Goal: Task Accomplishment & Management: Use online tool/utility

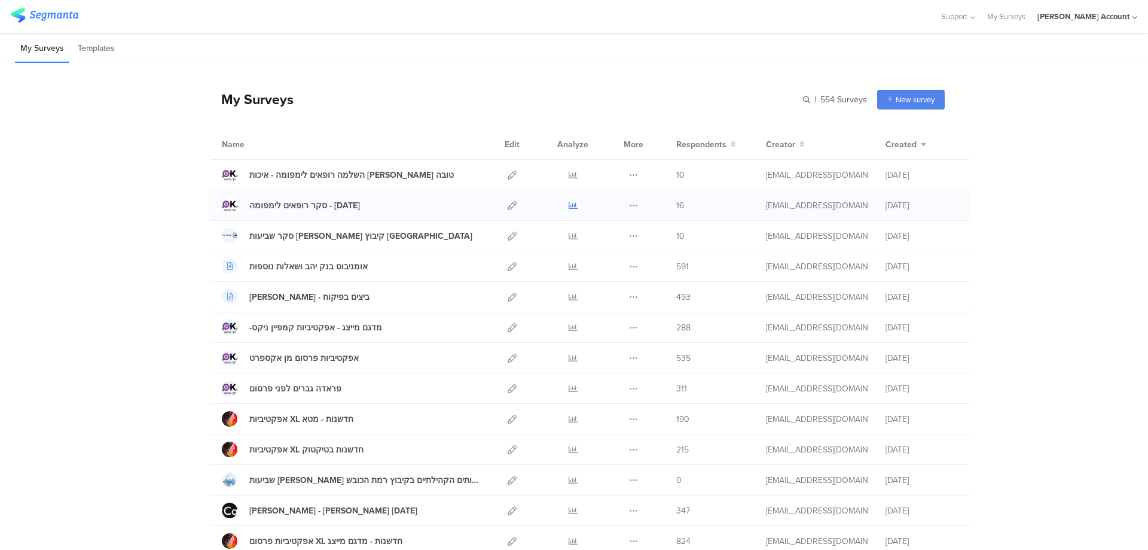
click at [569, 202] on icon at bounding box center [573, 205] width 9 height 9
click at [569, 173] on icon at bounding box center [573, 174] width 9 height 9
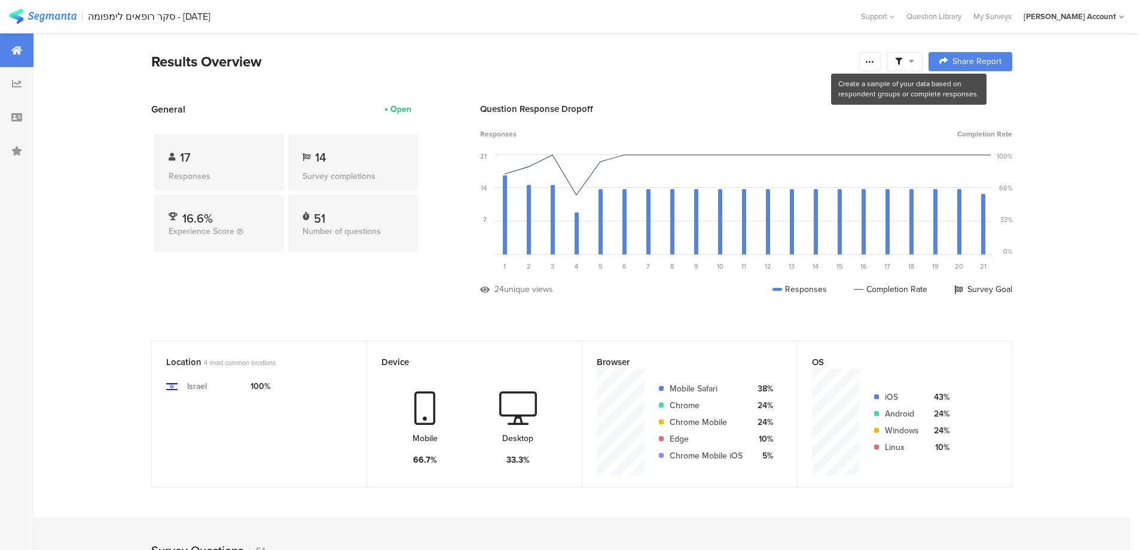
click at [909, 57] on span at bounding box center [904, 61] width 19 height 11
click at [973, 94] on span at bounding box center [966, 95] width 18 height 10
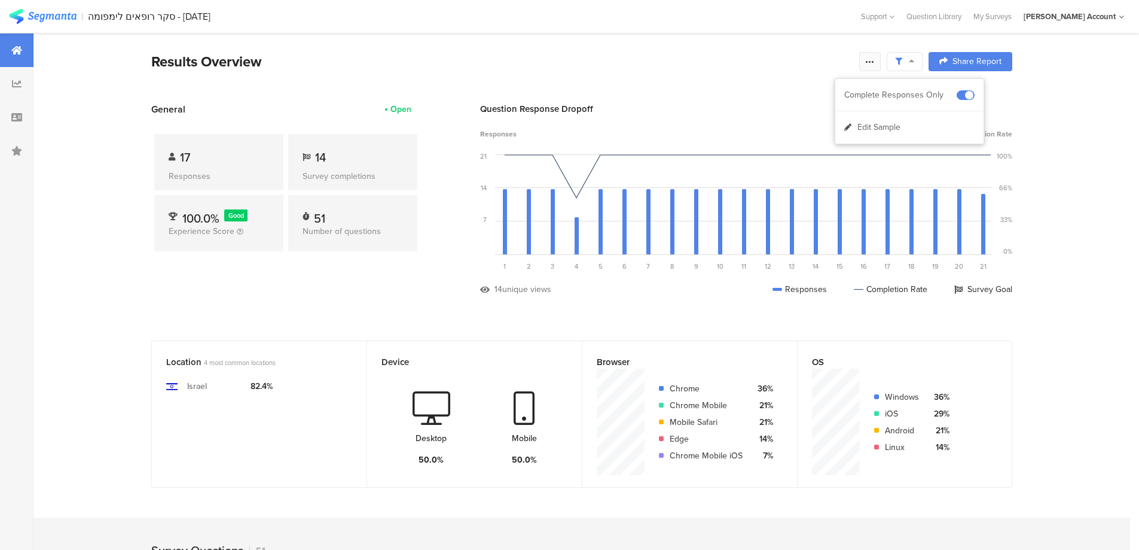
click at [875, 61] on icon at bounding box center [870, 62] width 10 height 10
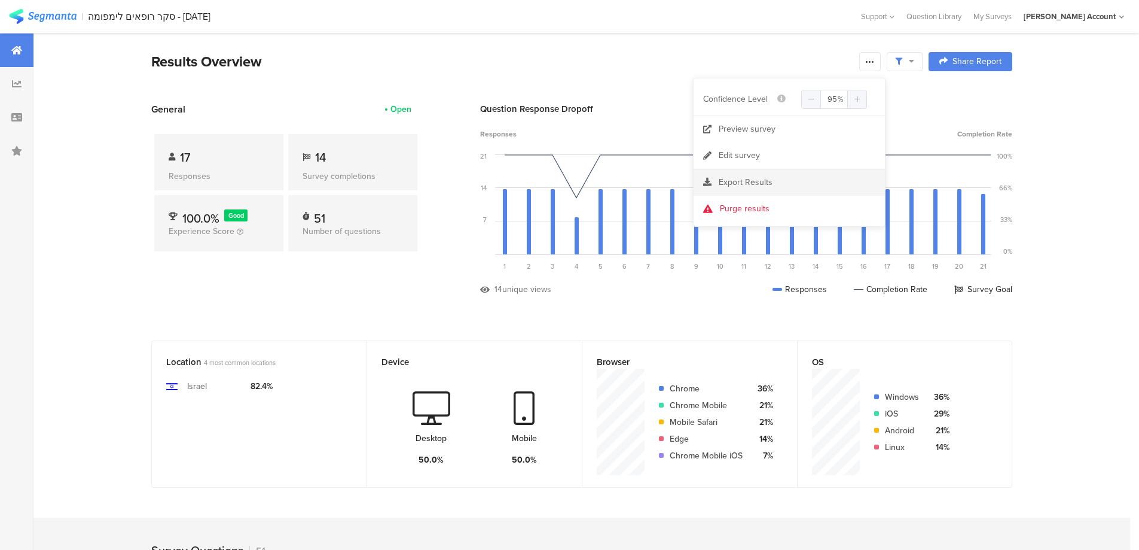
click at [772, 185] on div "Export Results" at bounding box center [789, 182] width 191 height 12
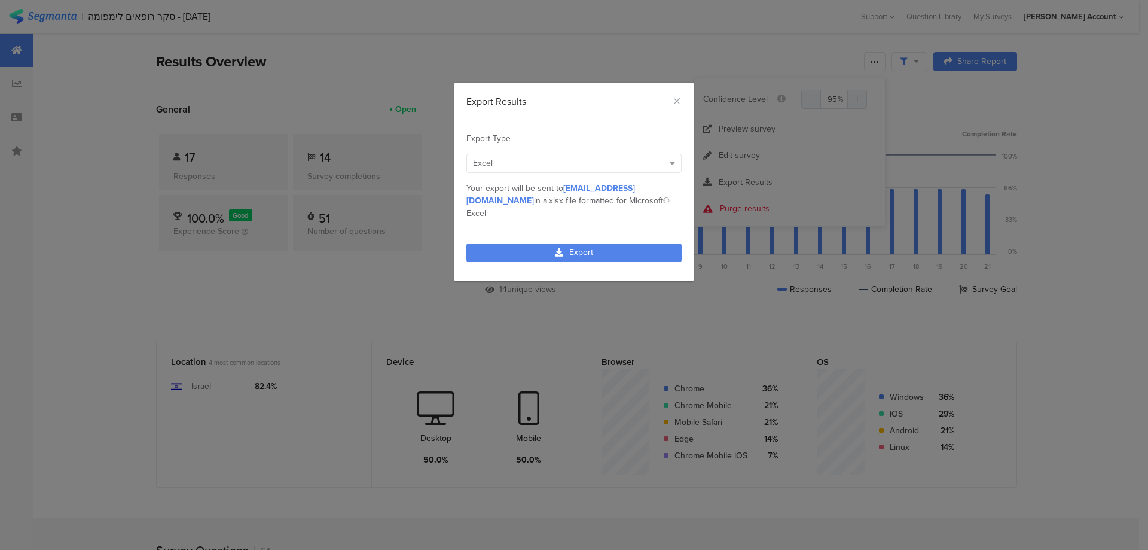
click at [647, 237] on div "Export" at bounding box center [574, 259] width 239 height 44
click at [641, 243] on link "Export" at bounding box center [574, 252] width 215 height 19
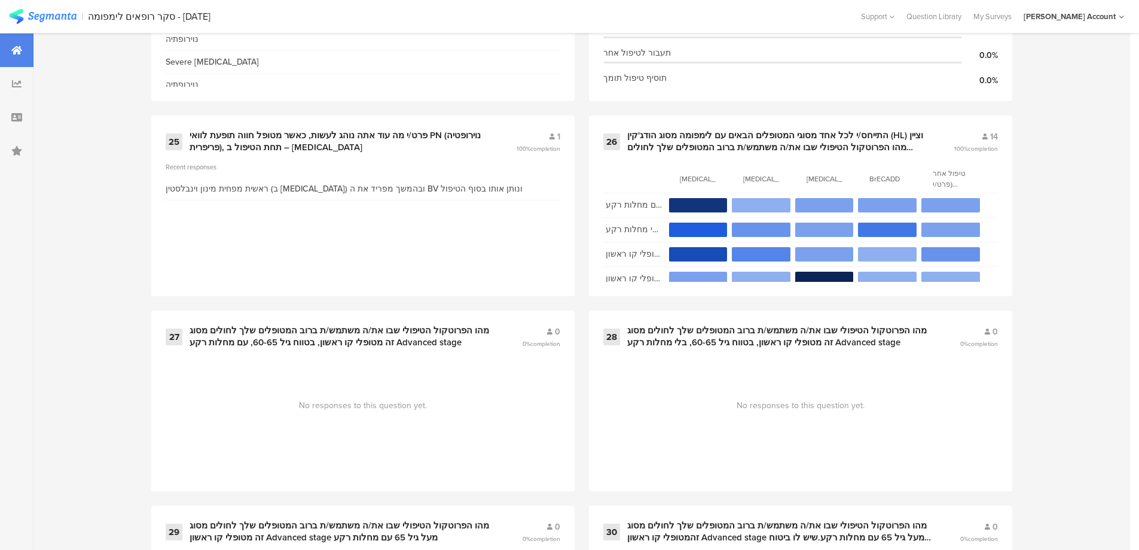
scroll to position [2791, 0]
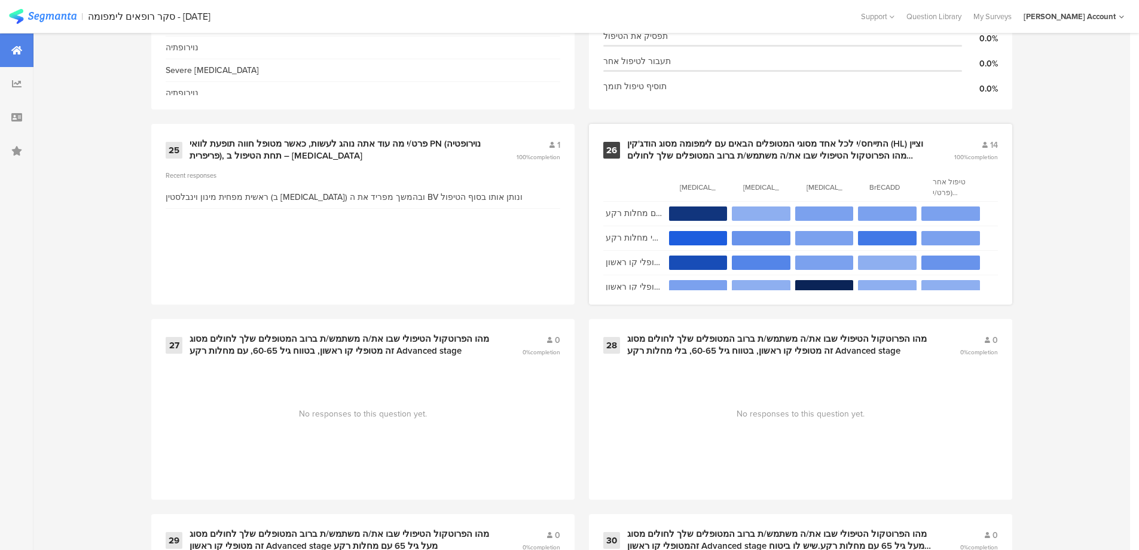
click at [824, 148] on div "התייחס/י לכל אחד מסוגי המטופלים הבאים עם לימפומה מסוג הודג'קין (HL) וציין מהו ה…" at bounding box center [776, 149] width 298 height 23
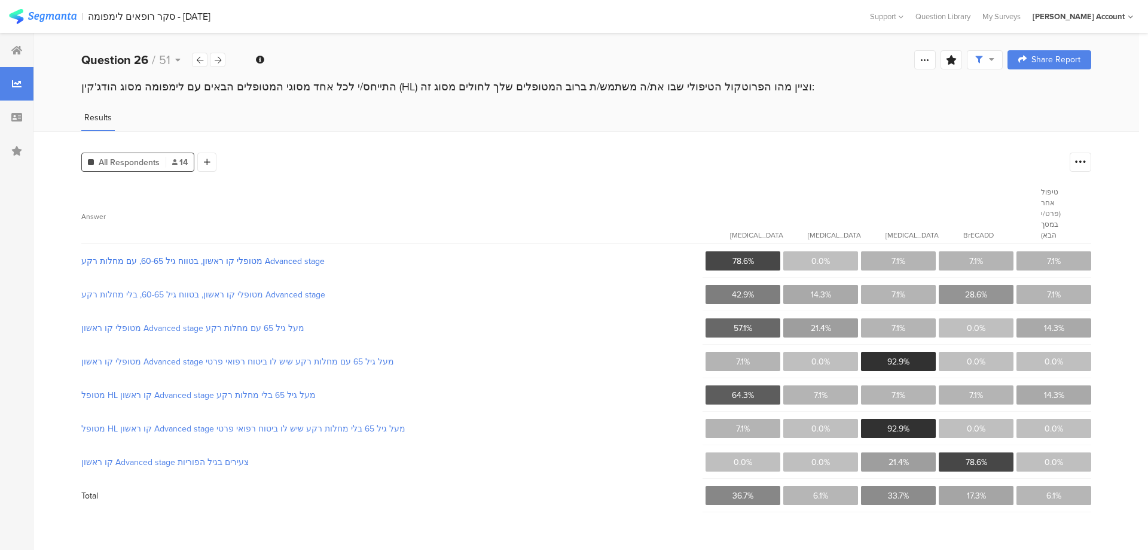
click at [179, 255] on span "מטופלי קו ראשון, בטווח גיל 60-65, עם מחלות רקע Advanced stage" at bounding box center [391, 261] width 620 height 13
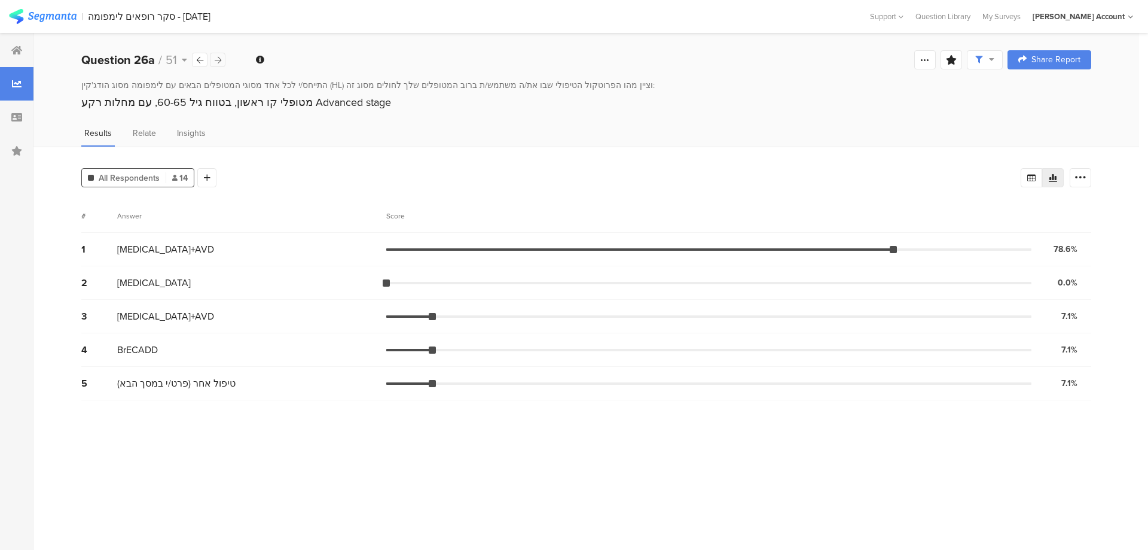
click at [219, 58] on icon at bounding box center [218, 60] width 7 height 8
click at [222, 62] on div at bounding box center [218, 60] width 16 height 14
click at [220, 62] on icon at bounding box center [218, 60] width 7 height 8
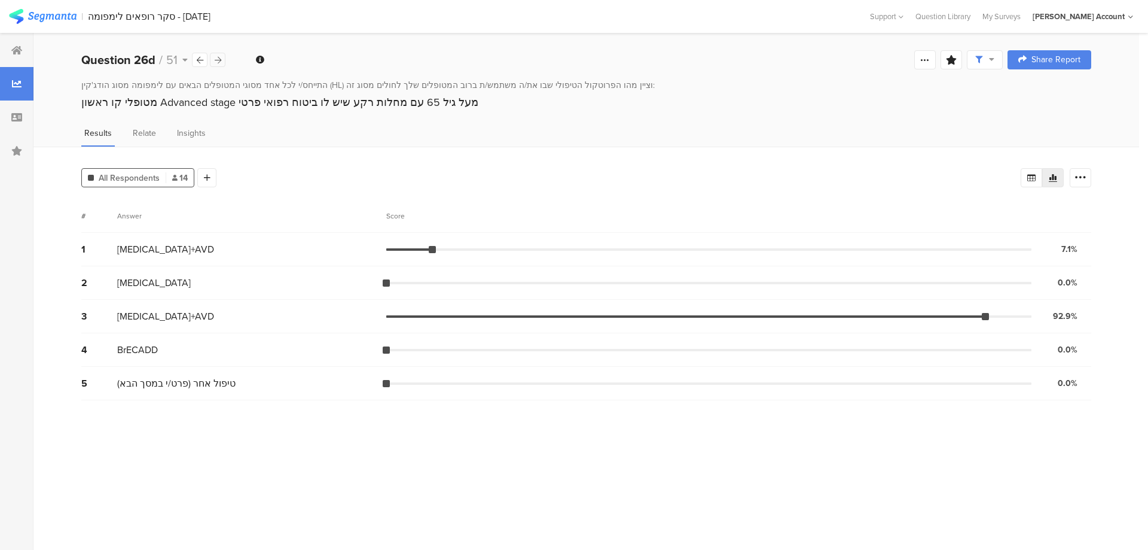
click at [218, 56] on icon at bounding box center [218, 60] width 7 height 8
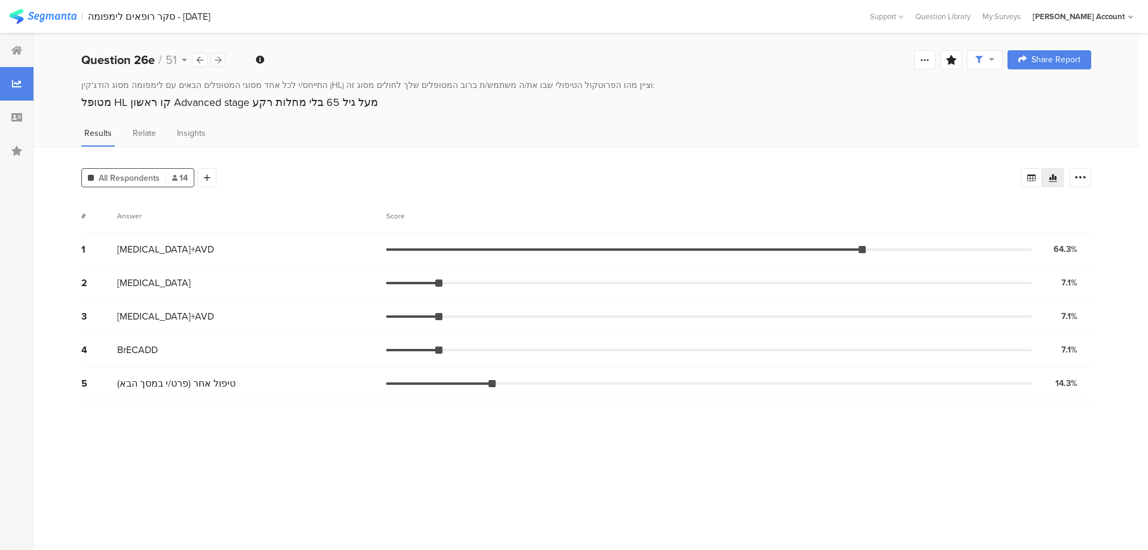
click at [219, 61] on icon at bounding box center [218, 60] width 7 height 8
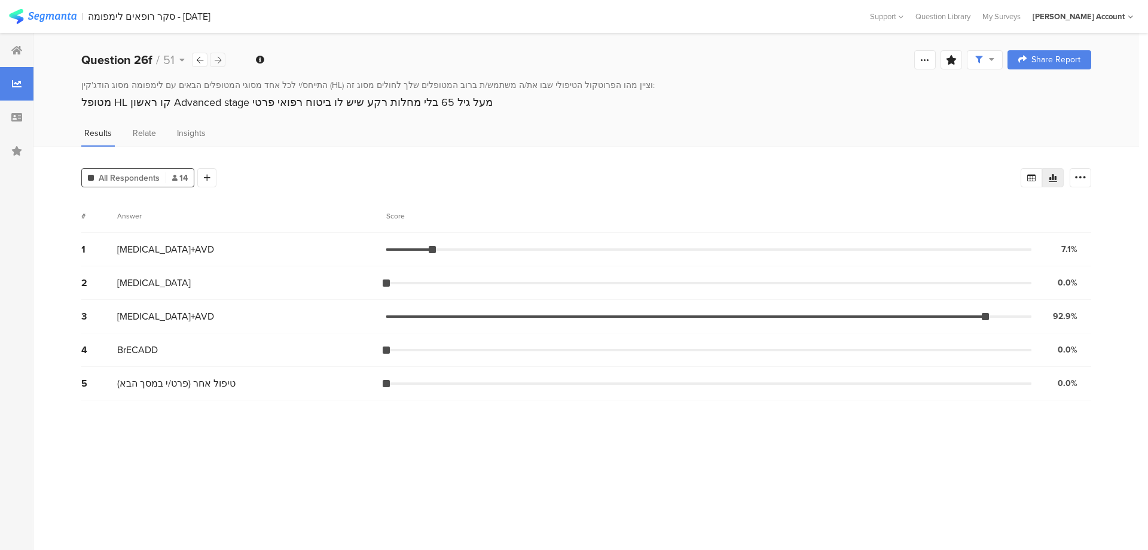
click at [219, 61] on icon at bounding box center [218, 60] width 7 height 8
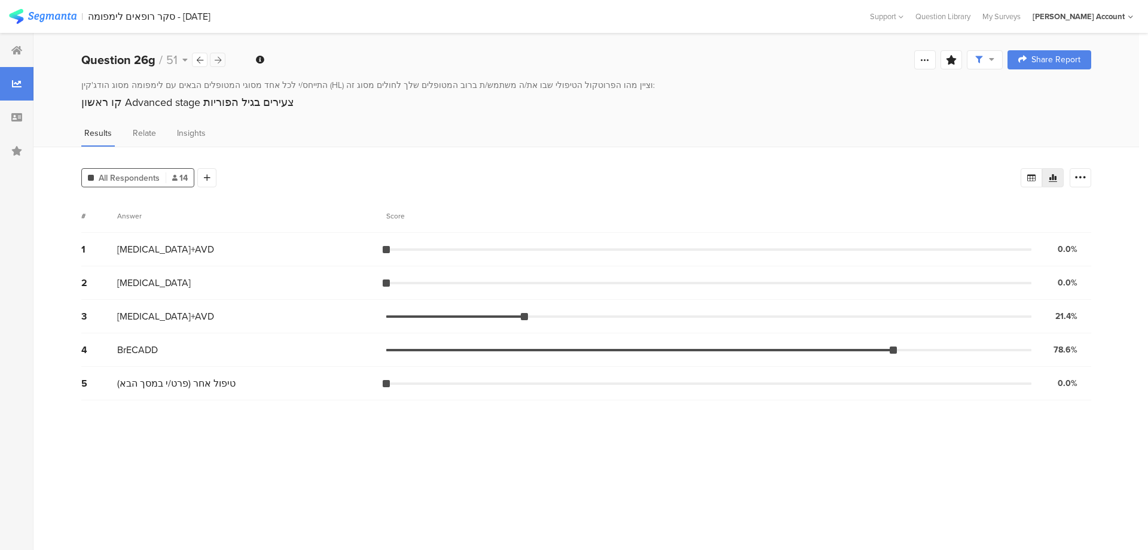
click at [219, 61] on icon at bounding box center [218, 60] width 7 height 8
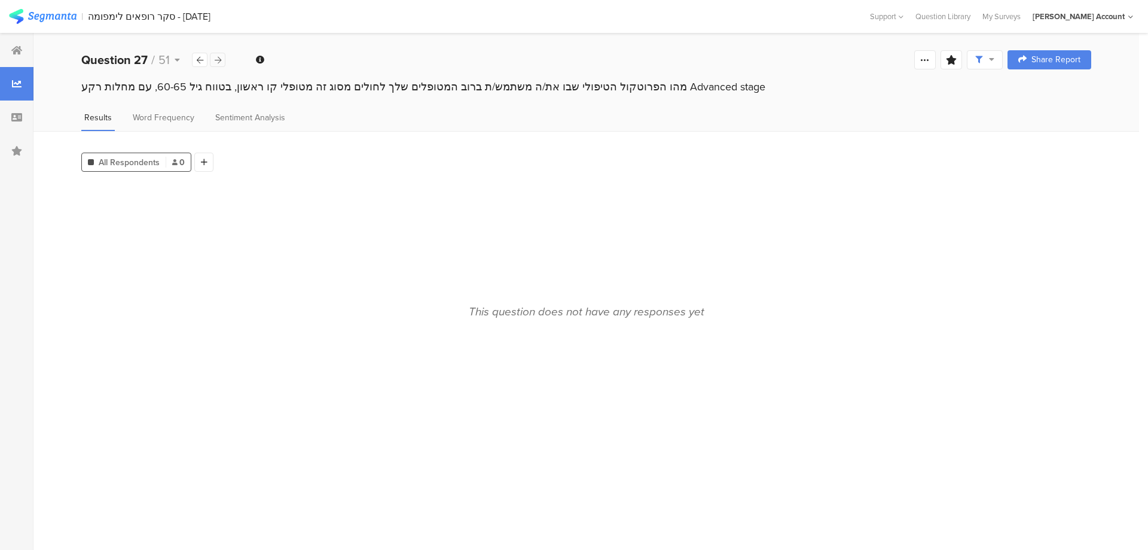
click at [219, 61] on icon at bounding box center [218, 60] width 7 height 8
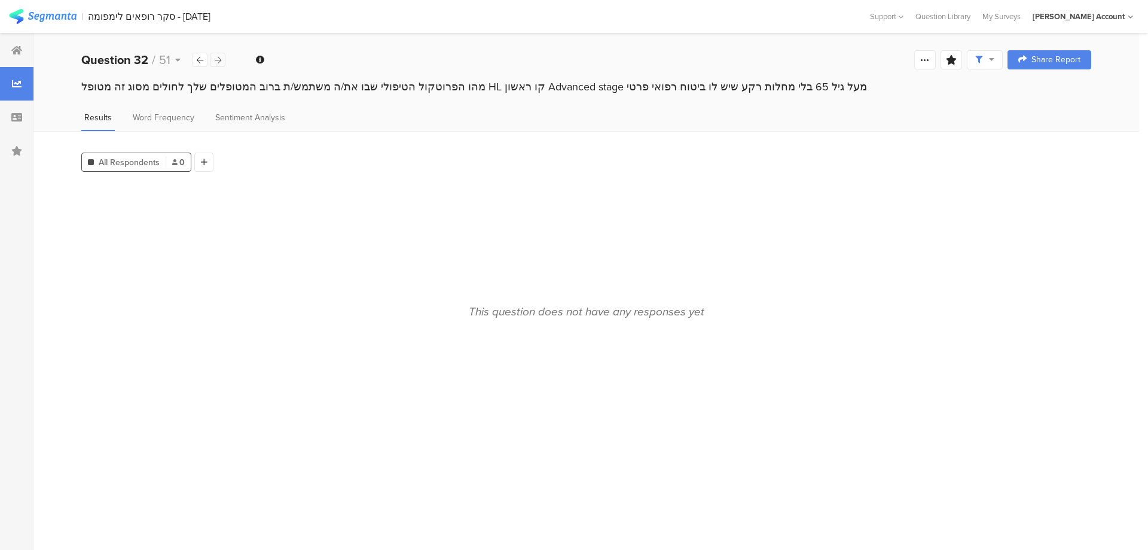
click at [219, 61] on icon at bounding box center [218, 60] width 7 height 8
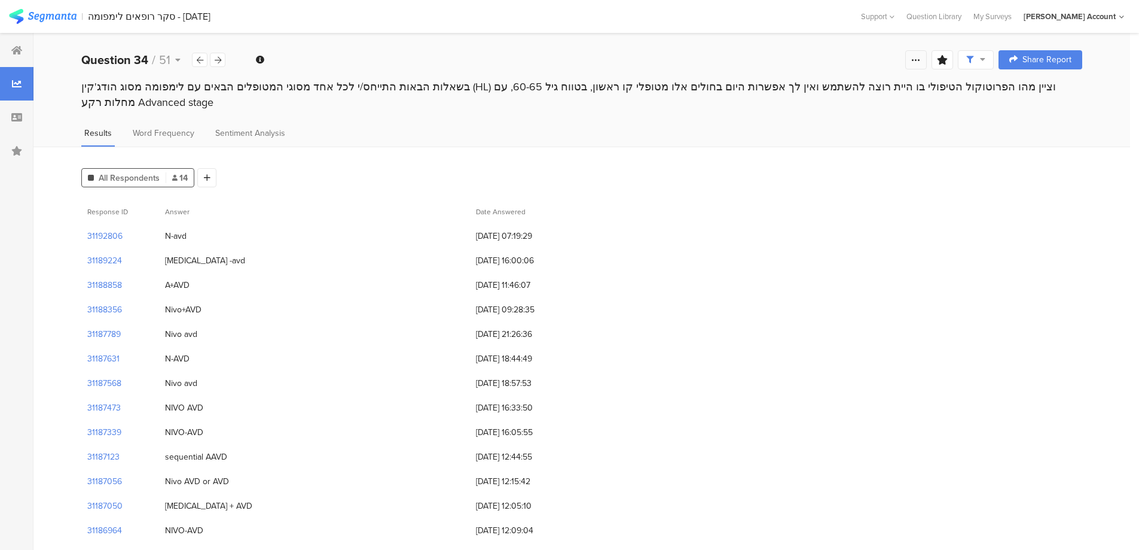
click at [921, 60] on icon at bounding box center [916, 60] width 10 height 10
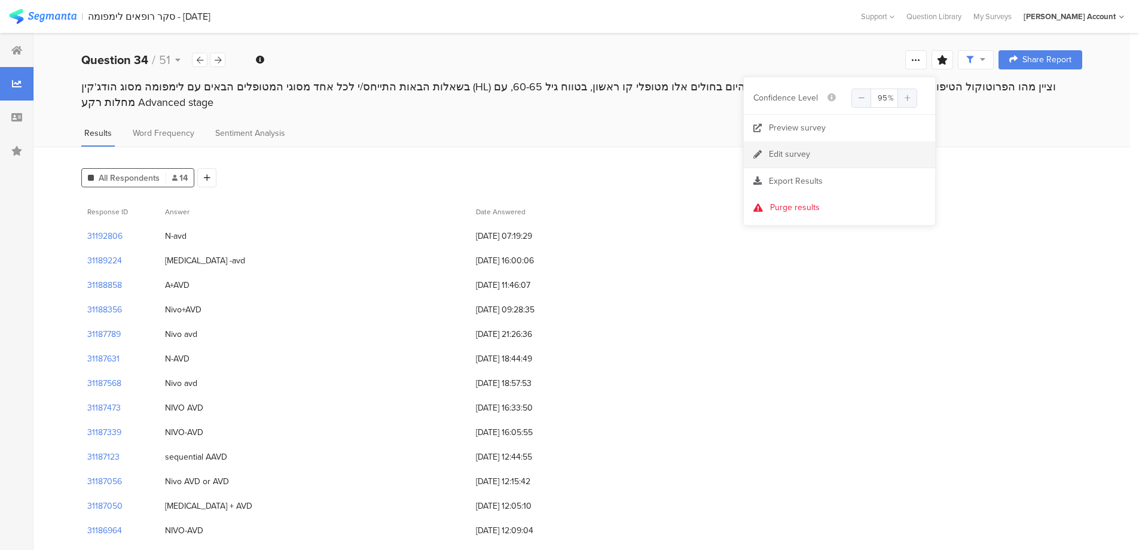
click at [801, 157] on div "Edit survey" at bounding box center [789, 154] width 41 height 12
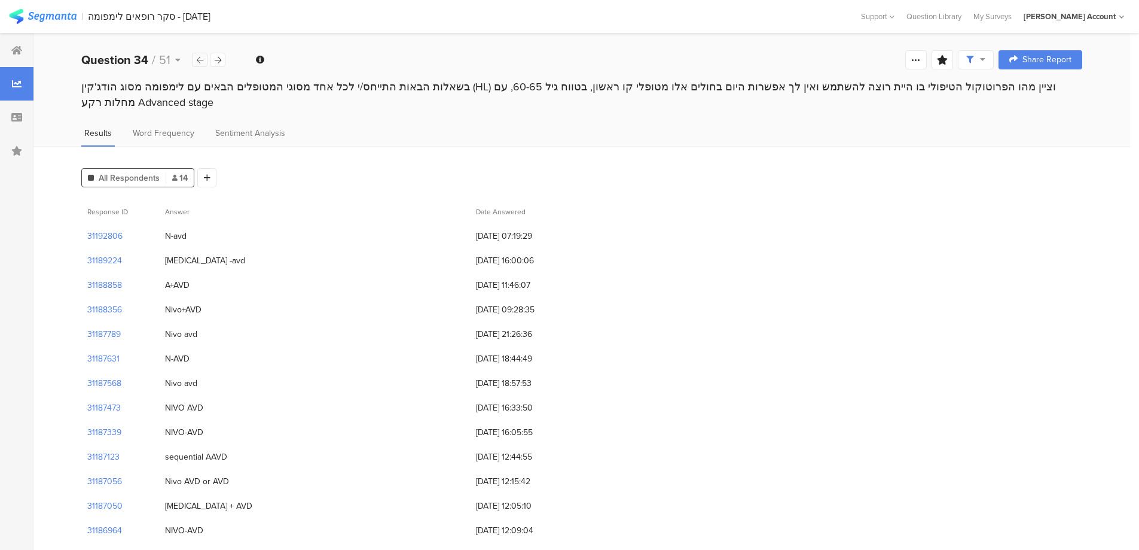
click at [197, 56] on icon at bounding box center [200, 60] width 7 height 8
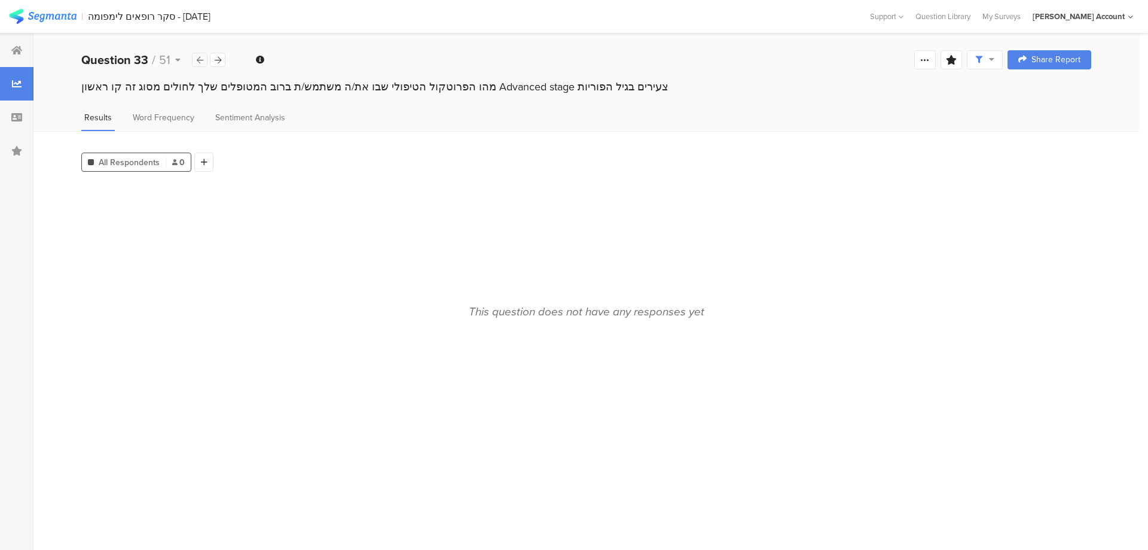
click at [197, 56] on icon at bounding box center [200, 60] width 7 height 8
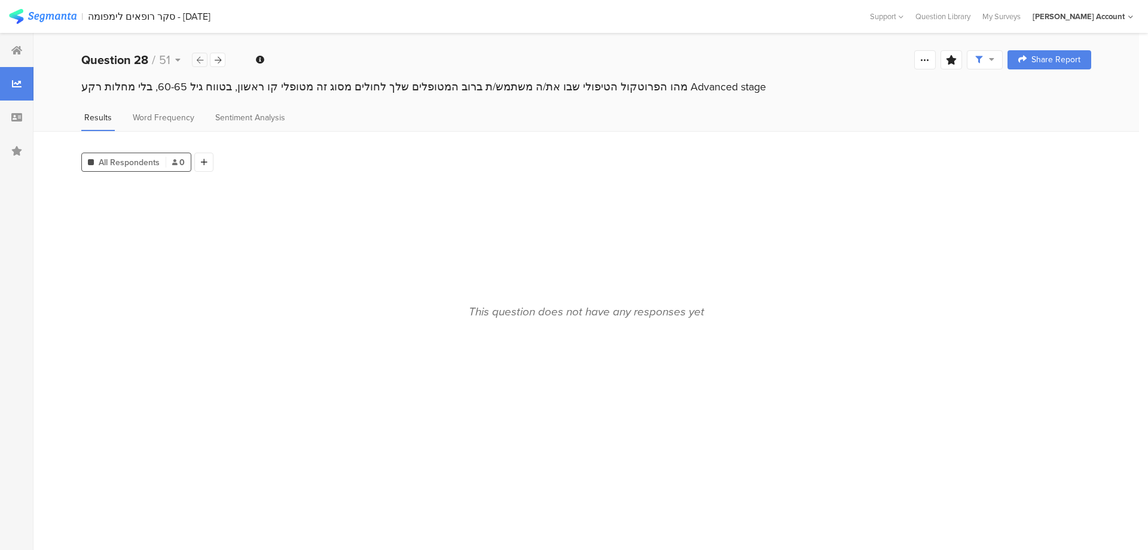
click at [197, 56] on icon at bounding box center [200, 60] width 7 height 8
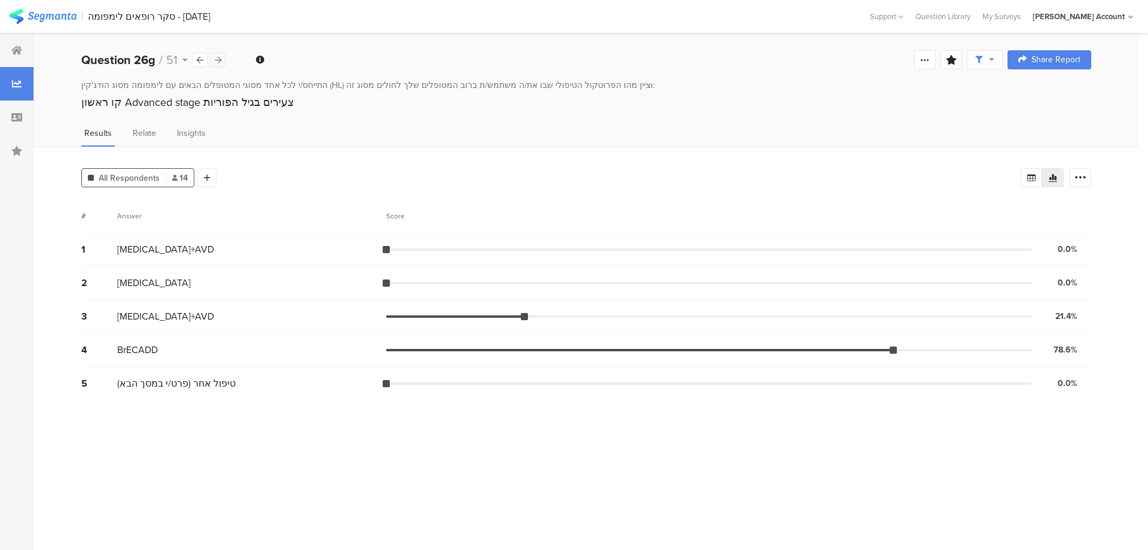
click at [215, 56] on icon at bounding box center [218, 60] width 7 height 8
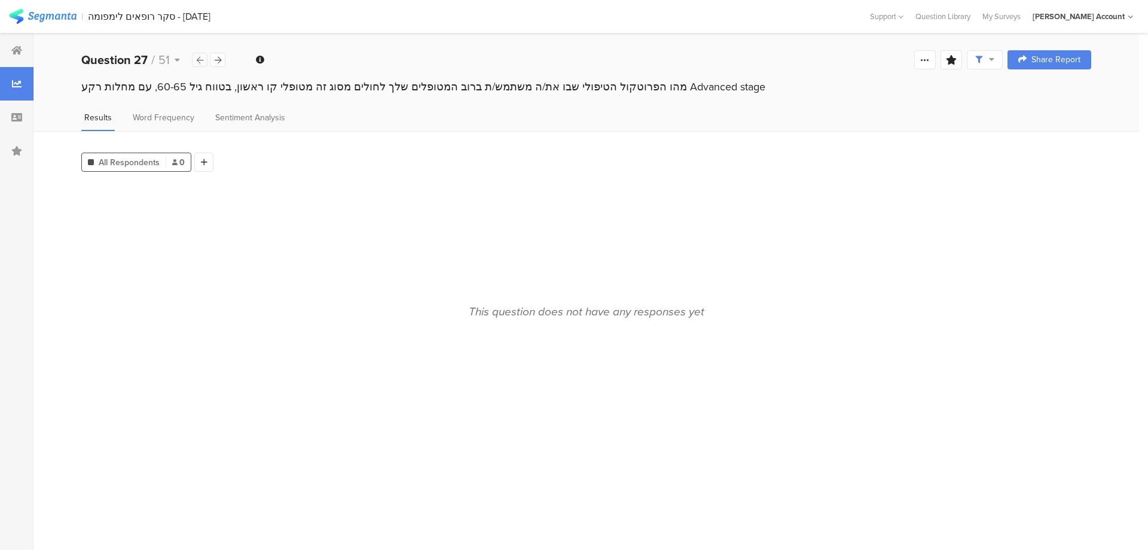
click at [197, 54] on div at bounding box center [200, 60] width 16 height 14
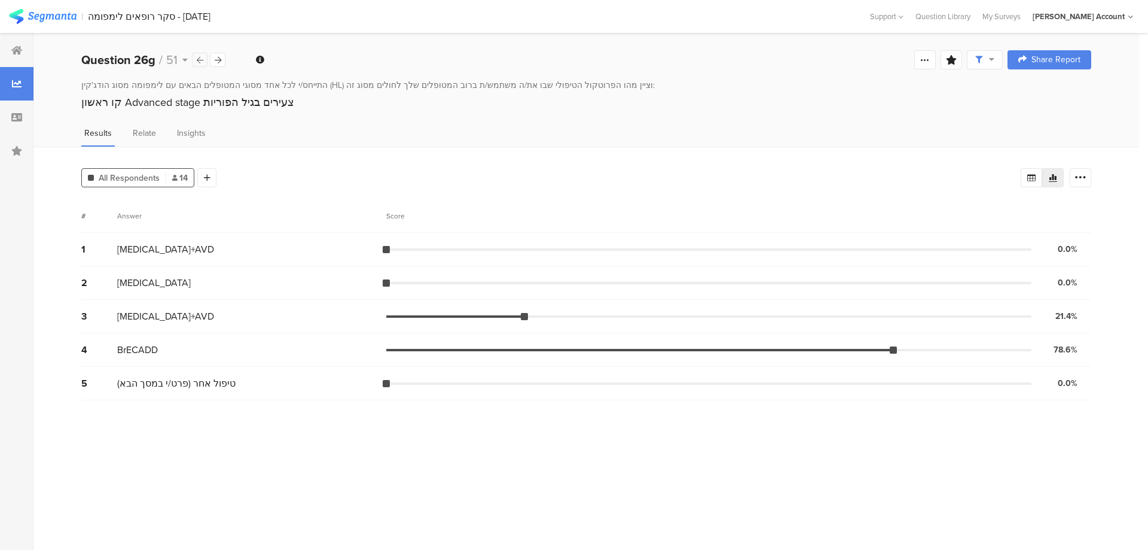
click at [197, 54] on div at bounding box center [200, 60] width 16 height 14
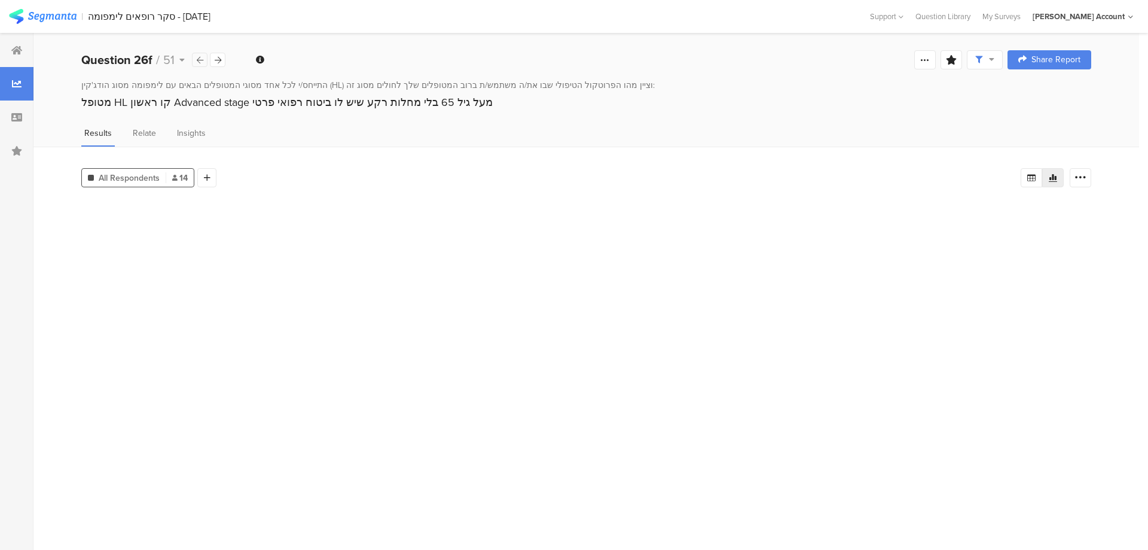
click at [197, 54] on div at bounding box center [200, 60] width 16 height 14
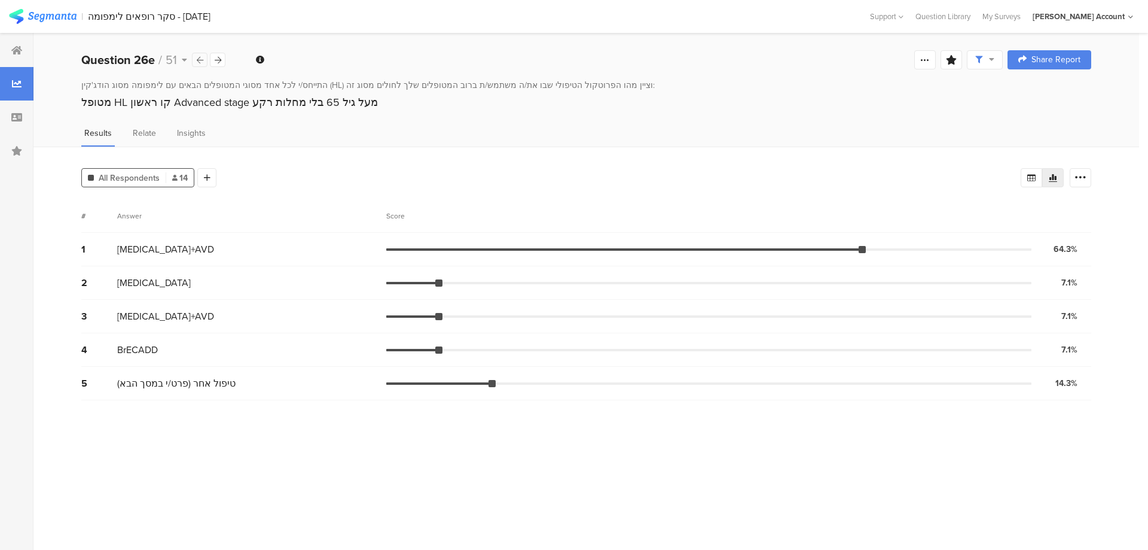
click at [197, 54] on div at bounding box center [200, 60] width 16 height 14
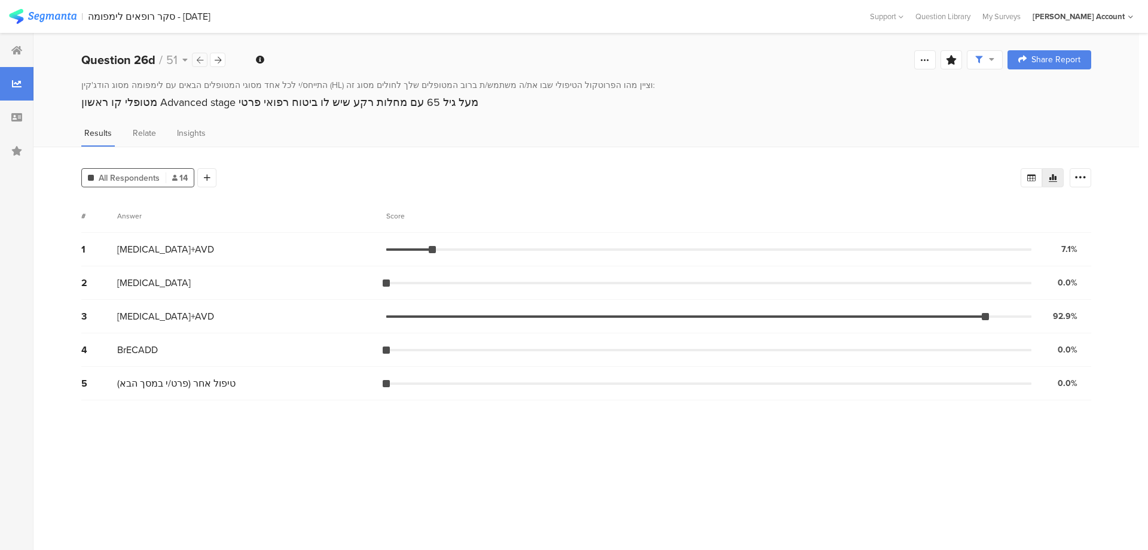
click at [197, 54] on div at bounding box center [200, 60] width 16 height 14
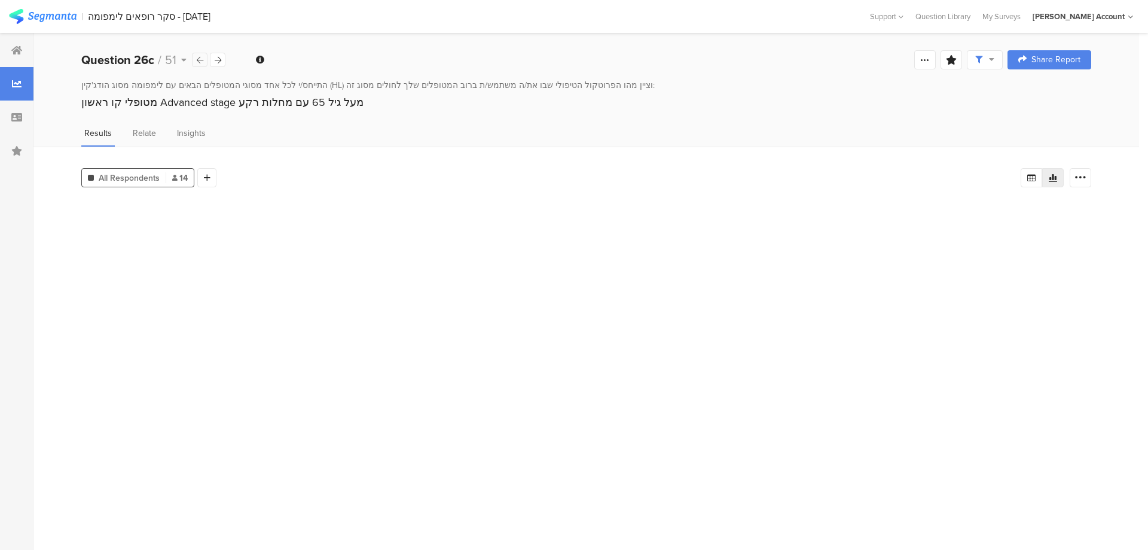
click at [197, 54] on div at bounding box center [200, 60] width 16 height 14
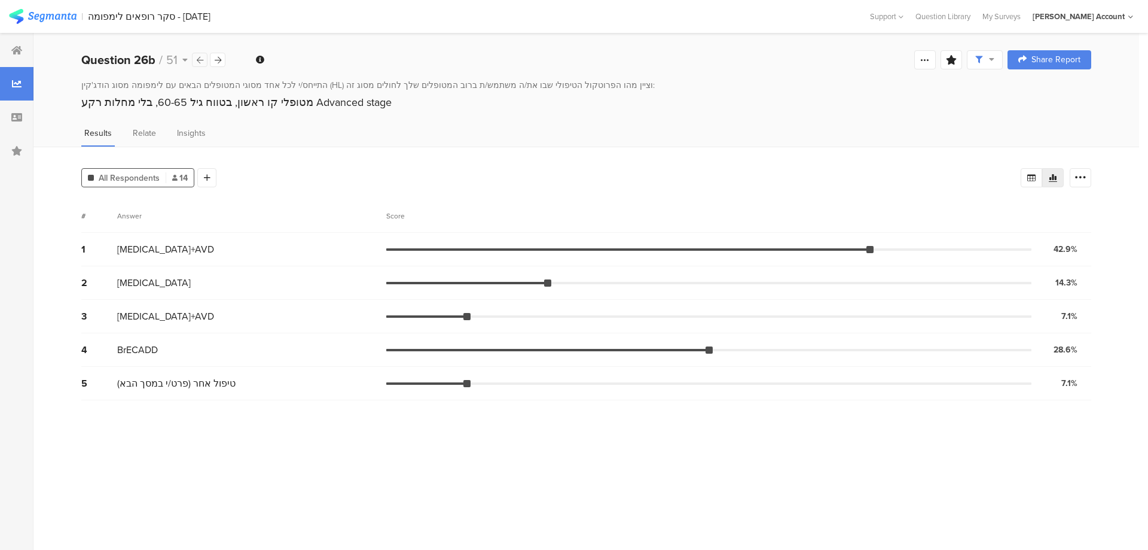
click at [197, 54] on div at bounding box center [200, 60] width 16 height 14
click at [222, 58] on div at bounding box center [218, 60] width 16 height 14
click at [218, 59] on icon at bounding box center [218, 60] width 7 height 8
click at [215, 56] on icon at bounding box center [218, 60] width 7 height 8
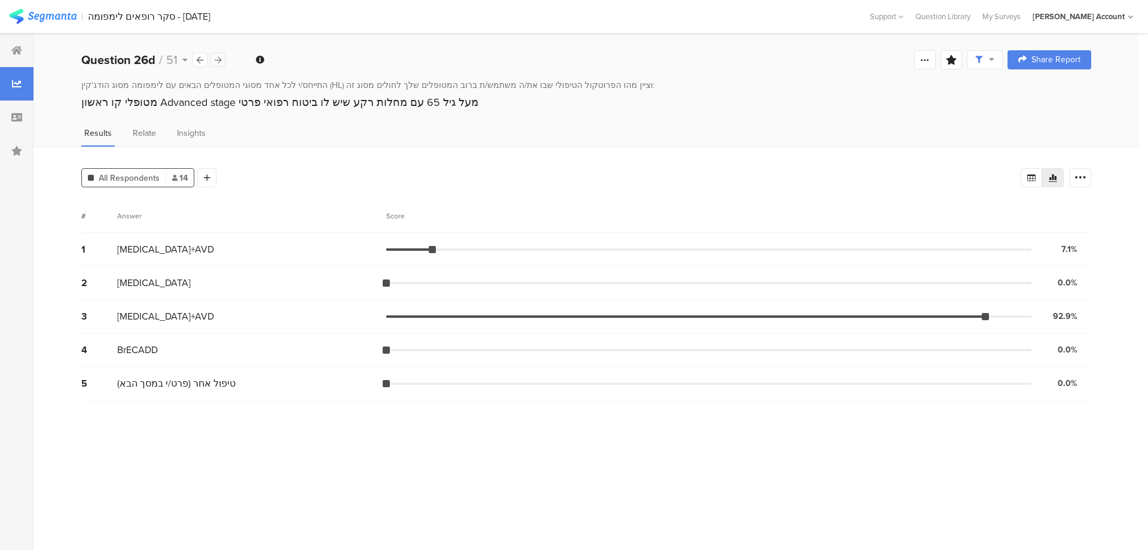
click at [217, 61] on icon at bounding box center [218, 60] width 7 height 8
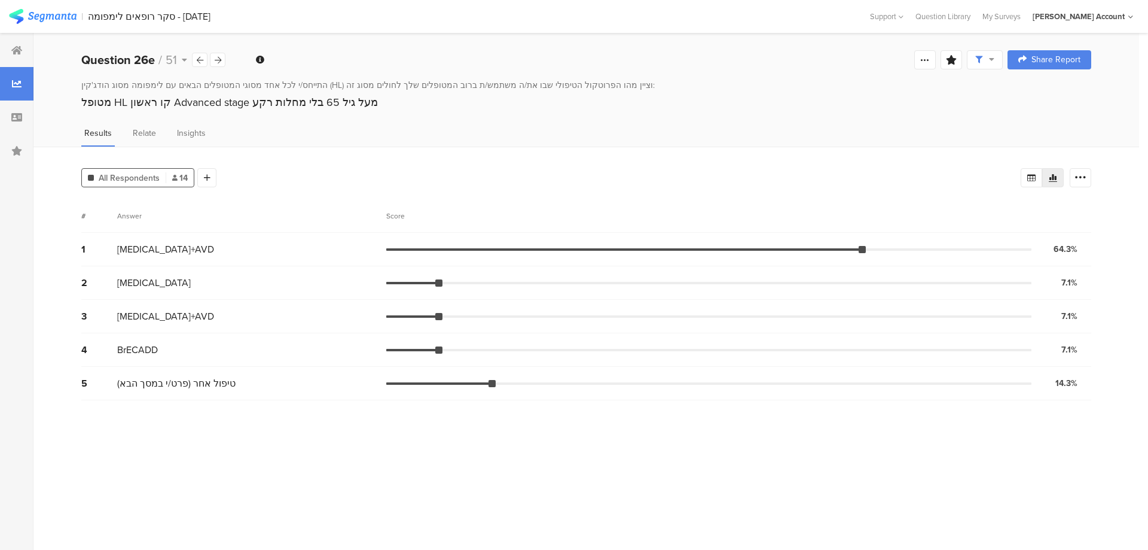
click at [227, 60] on div "Welcome page 1 להערכתך בכמה חולי לימפומה מסוג הודג'קין את/ה באופן אישי מטפל/ת ו…" at bounding box center [586, 60] width 1106 height 38
click at [220, 60] on icon at bounding box center [218, 60] width 7 height 8
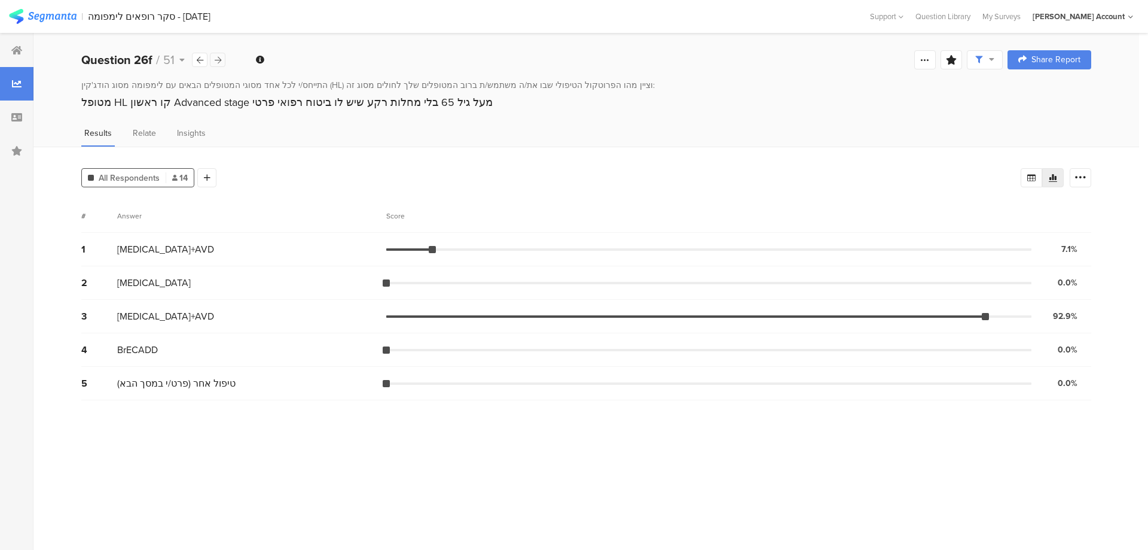
click at [215, 62] on icon at bounding box center [218, 60] width 7 height 8
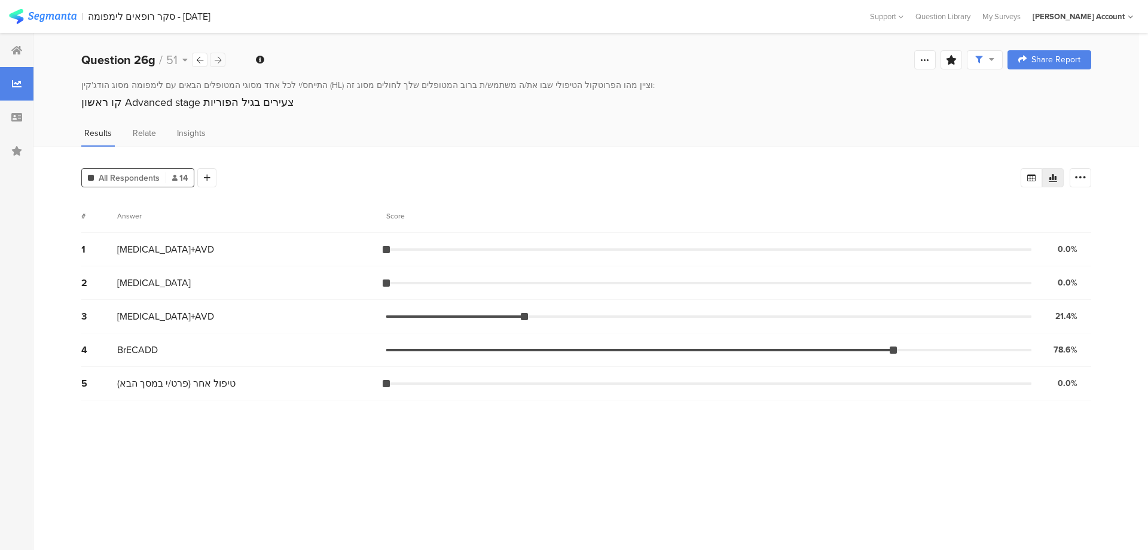
click at [217, 60] on icon at bounding box center [218, 60] width 7 height 8
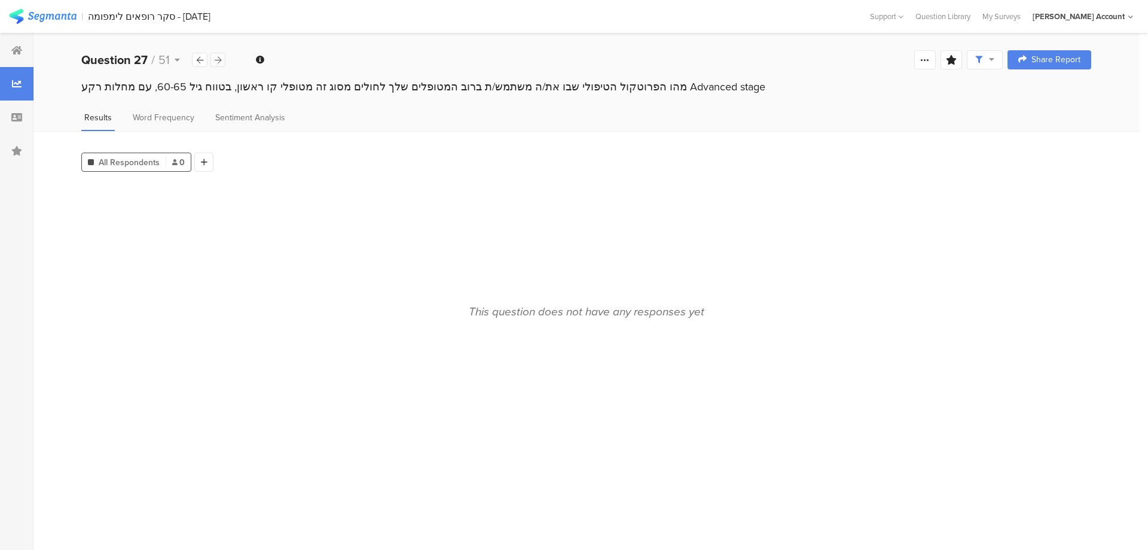
click at [219, 59] on icon at bounding box center [218, 60] width 7 height 8
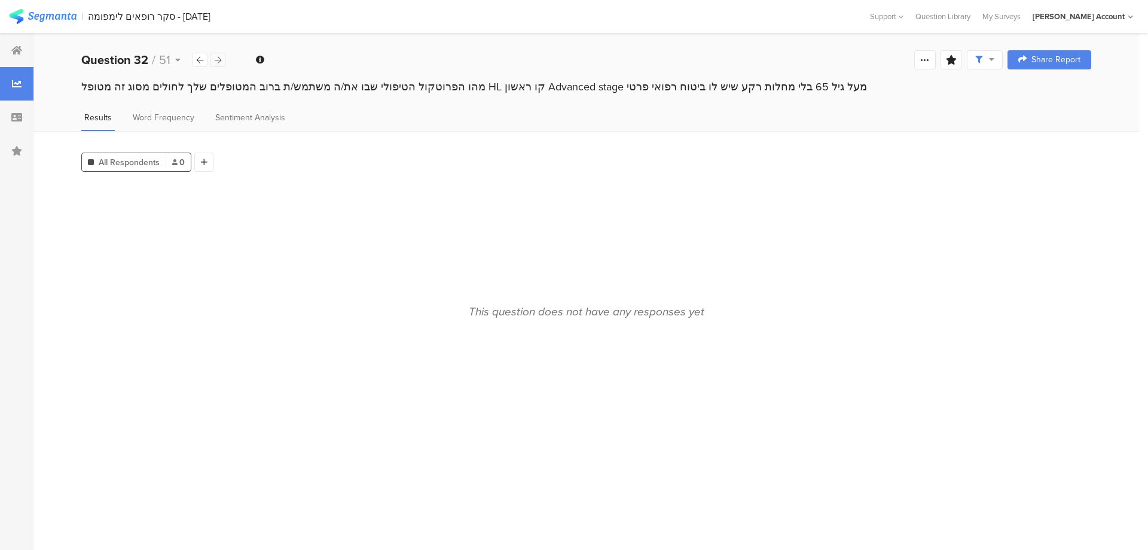
click at [219, 59] on icon at bounding box center [218, 60] width 7 height 8
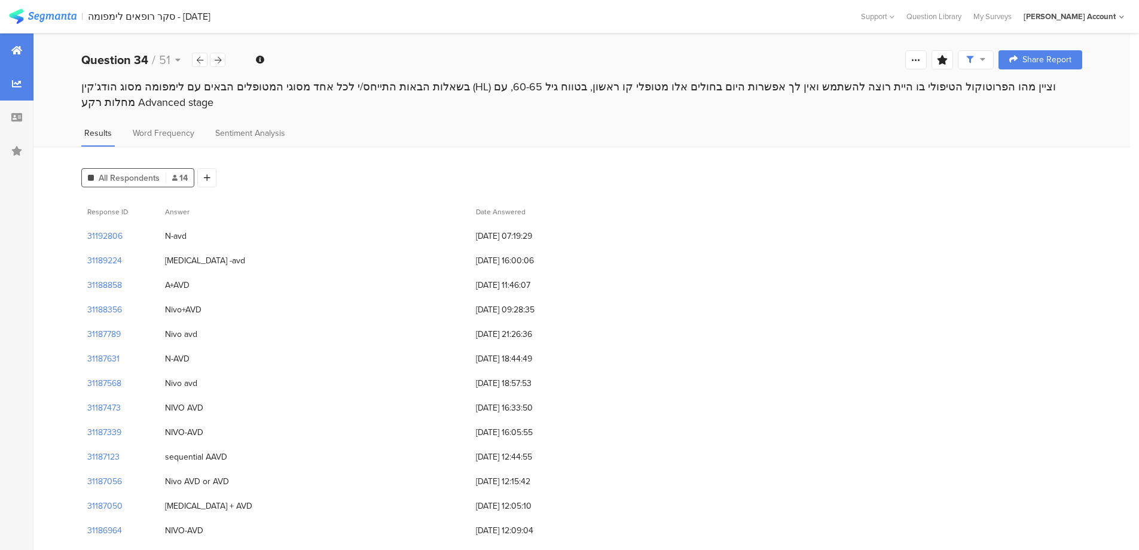
click at [11, 38] on div at bounding box center [16, 49] width 33 height 33
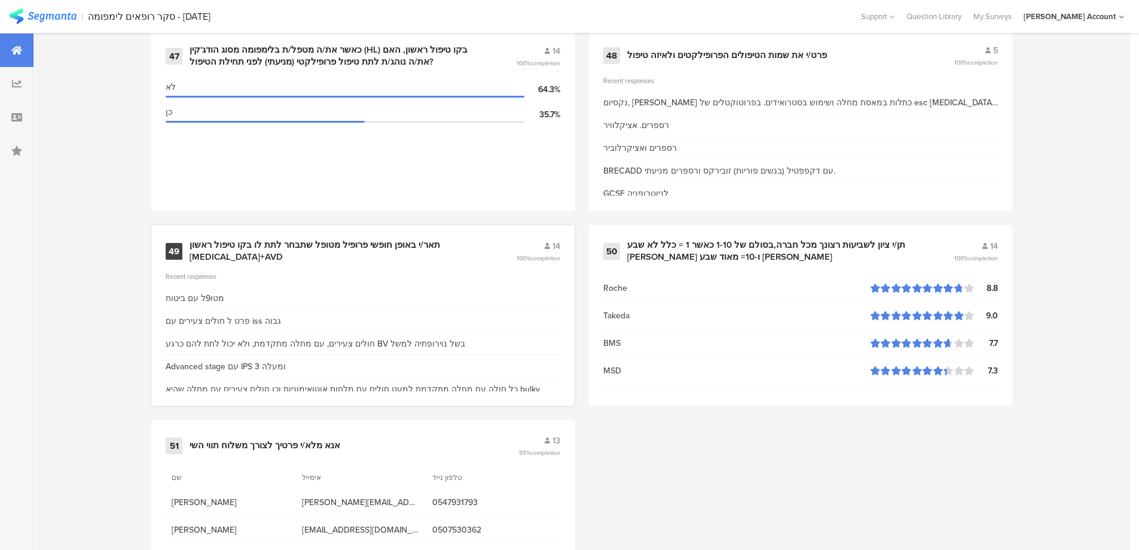
scroll to position [5105, 0]
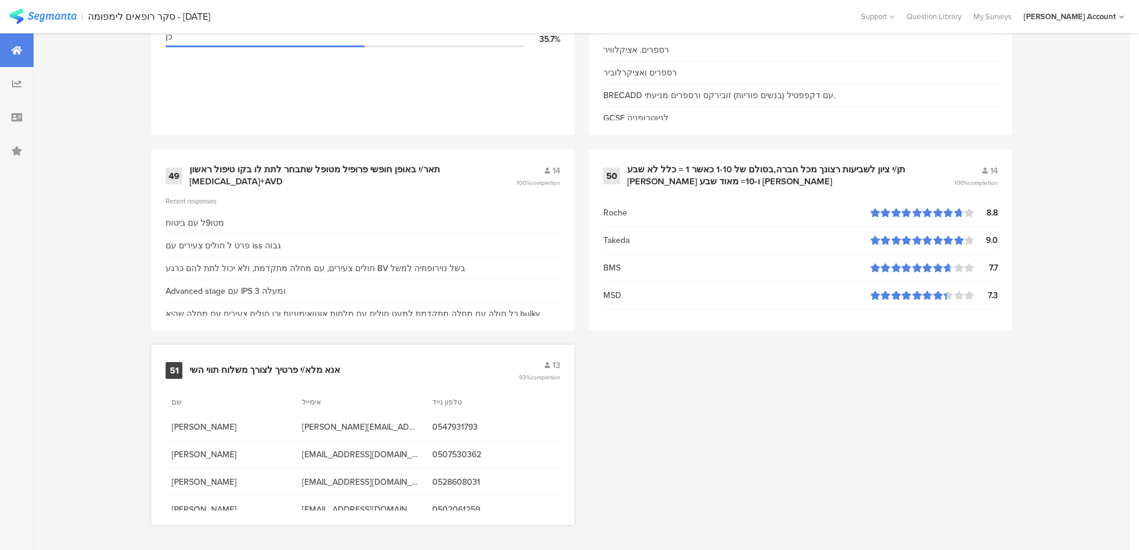
click at [273, 366] on div "אנא מלא/י פרטיך לצורך משלוח תווי השי" at bounding box center [265, 370] width 151 height 12
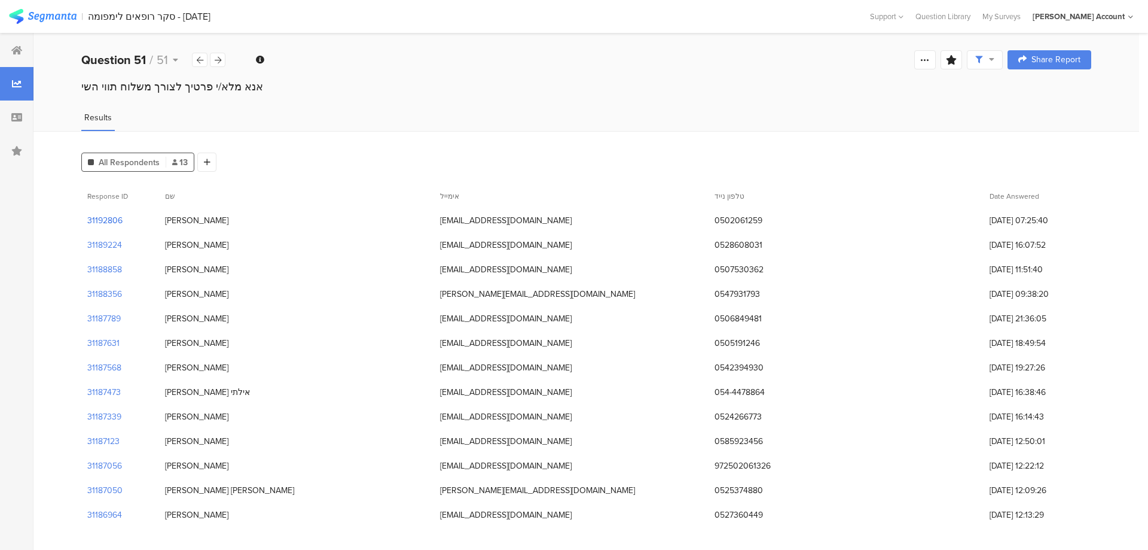
click at [103, 219] on section "31192806" at bounding box center [104, 220] width 35 height 13
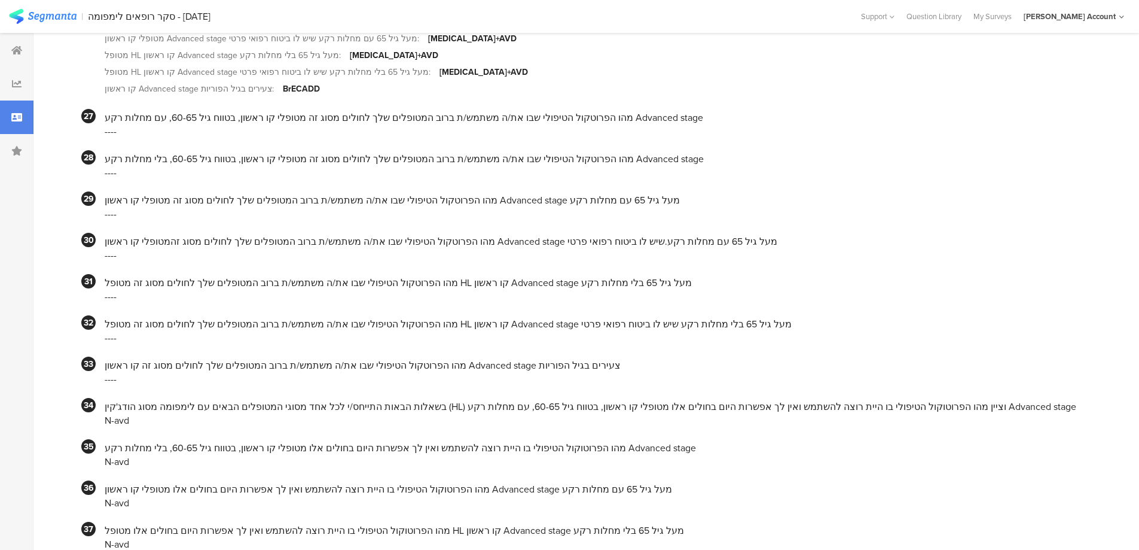
scroll to position [2711, 0]
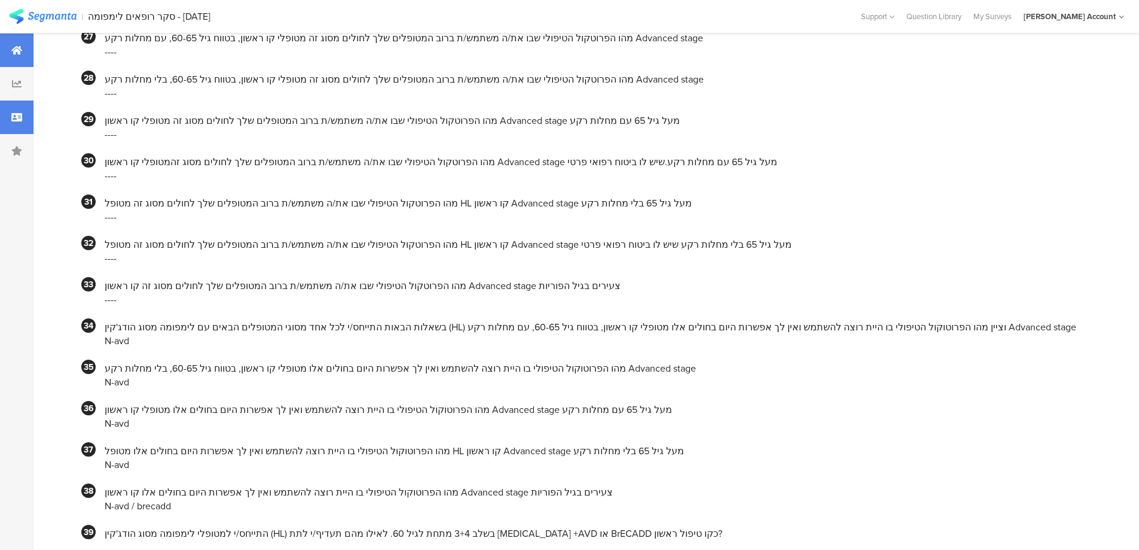
click at [15, 54] on icon at bounding box center [16, 50] width 11 height 10
click at [17, 51] on icon at bounding box center [16, 50] width 11 height 10
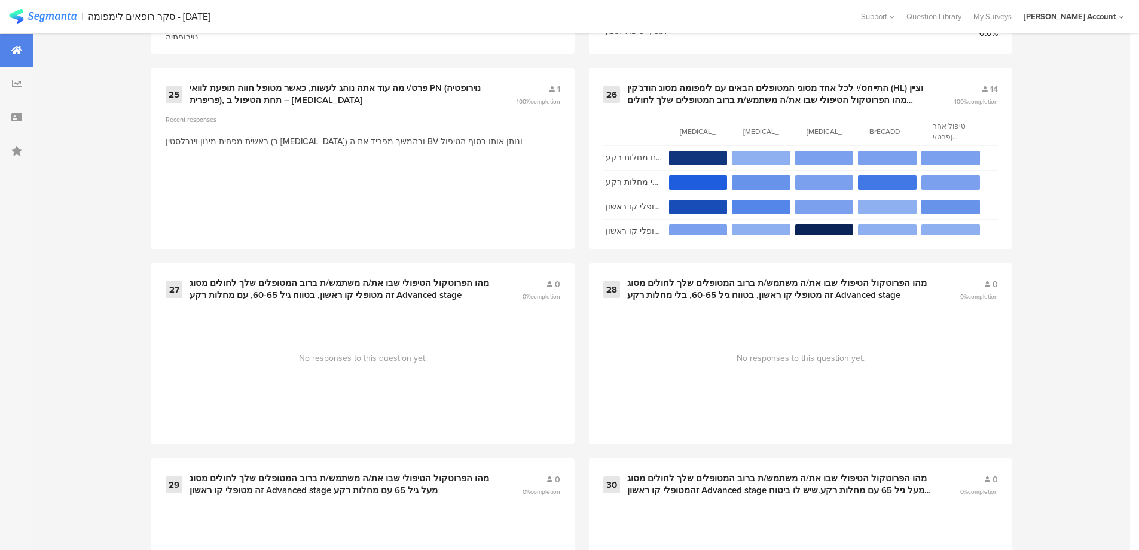
scroll to position [2951, 0]
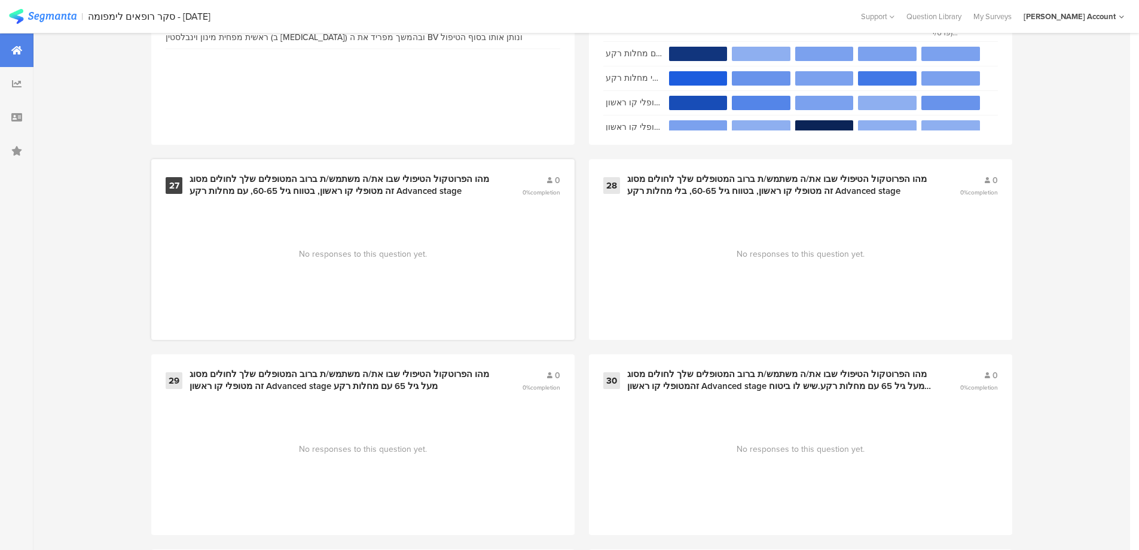
click at [381, 176] on div "מהו הפרוטקול הטיפולי שבו את/ה משתמש/ת ברוב המטופלים שלך לחולים מסוג זה מטופלי ק…" at bounding box center [342, 184] width 304 height 23
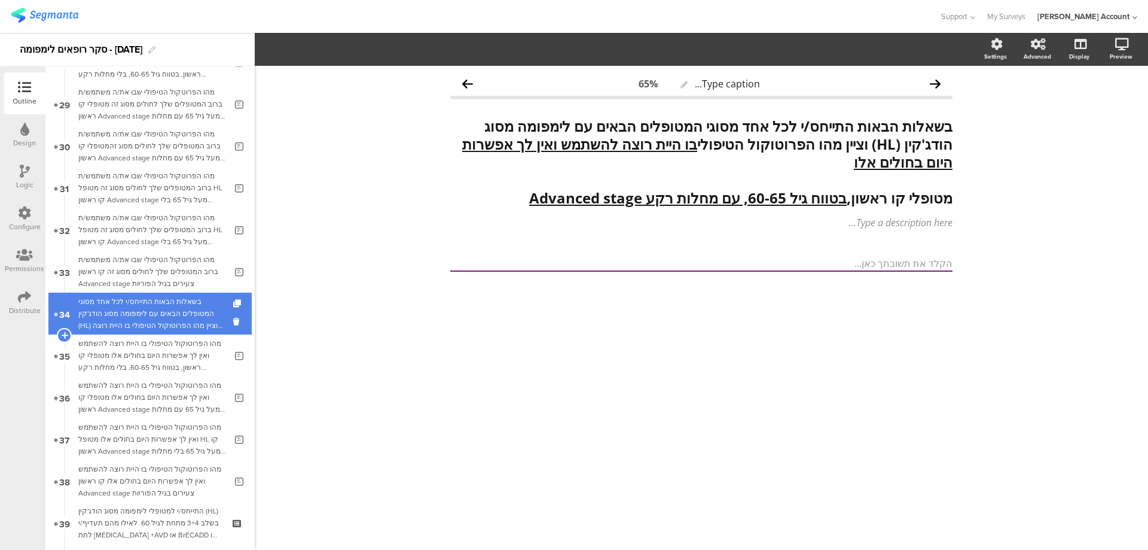
scroll to position [1209, 0]
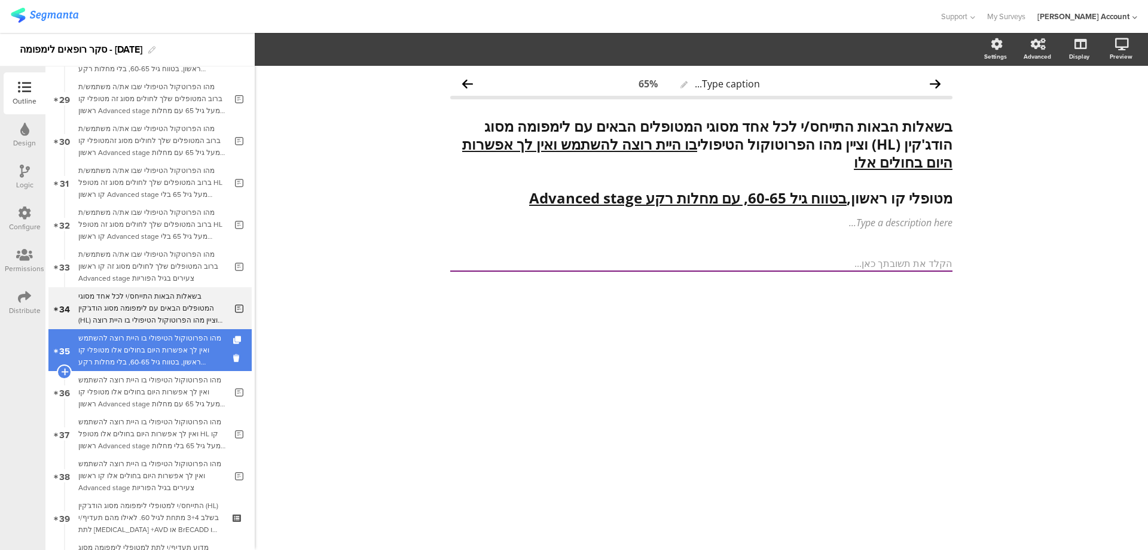
click at [134, 345] on div "מהו הפרוטוקול הטיפולי בו היית רוצה להשתמש ואין לך אפשרות היום בחולים אלו מטופלי…" at bounding box center [152, 350] width 148 height 36
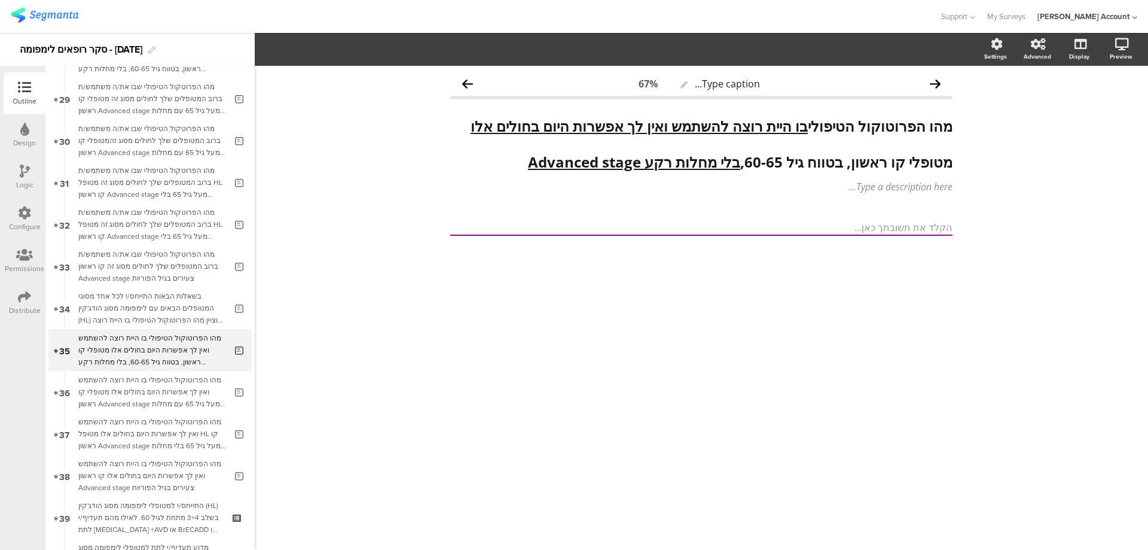
click at [24, 169] on icon at bounding box center [25, 170] width 10 height 13
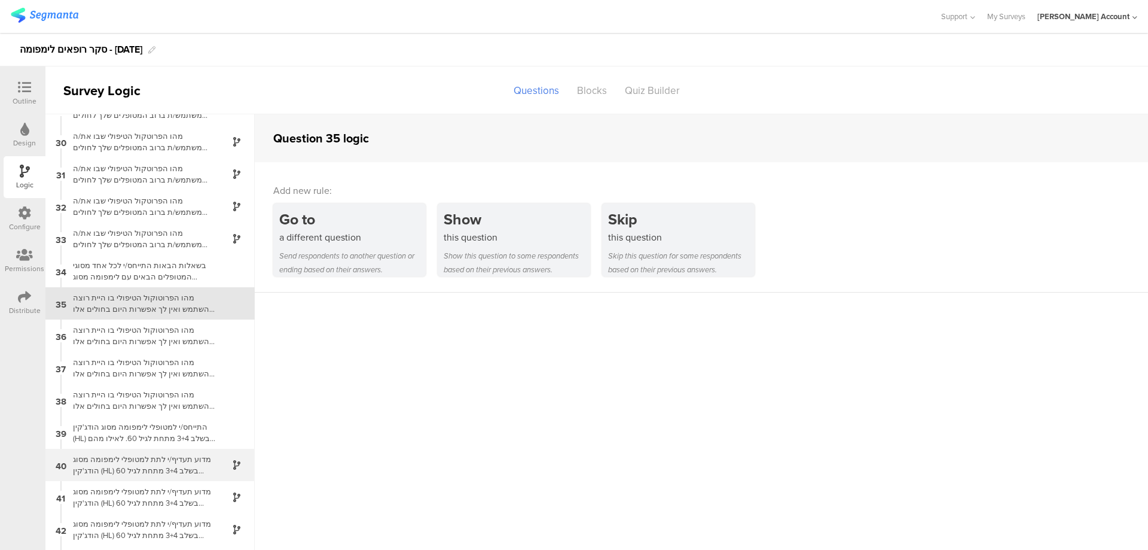
scroll to position [952, 0]
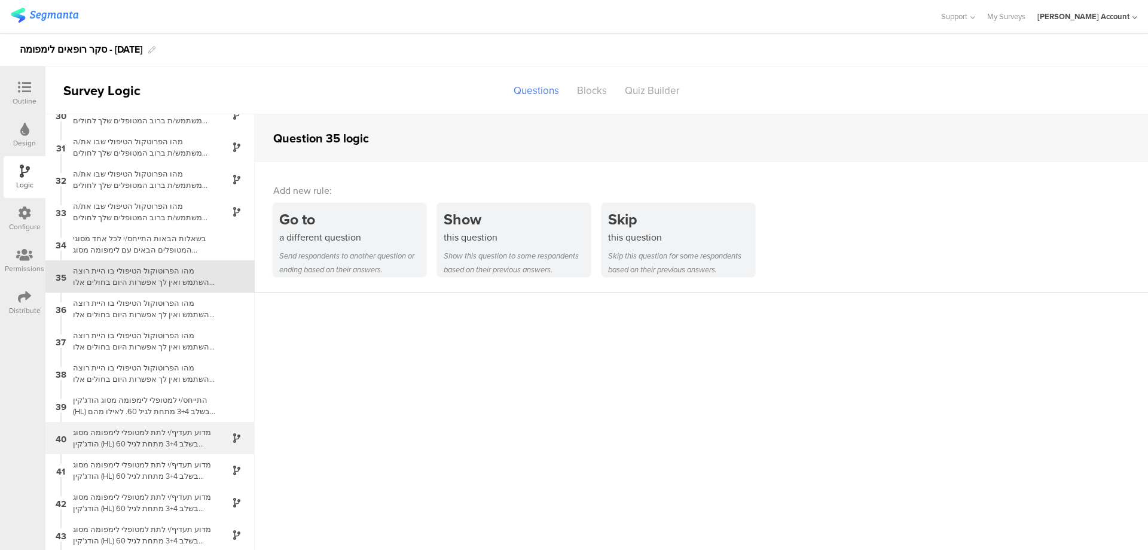
click at [200, 435] on div "מדוע תעדיף/י לתת למטופלי לימפומה מסוג הודג'קין (HL) בשלב 3+4 מתחת לגיל 60 [MEDI…" at bounding box center [141, 437] width 150 height 23
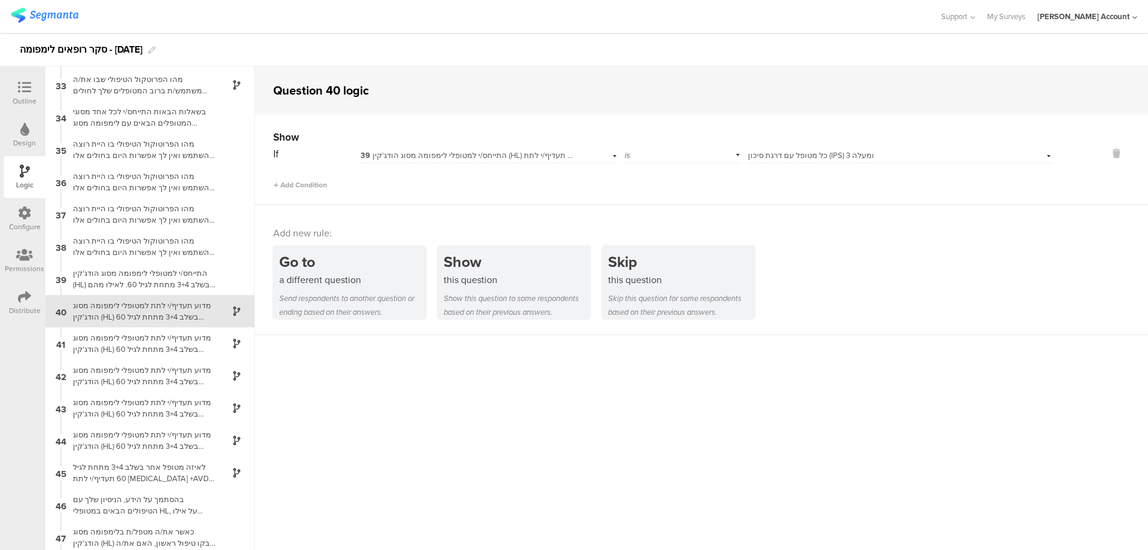
scroll to position [1034, 0]
click at [766, 149] on div "Select answer... כל מטופל עם דרגת סיכון (IPS) 3 ומעלה" at bounding box center [901, 154] width 306 height 19
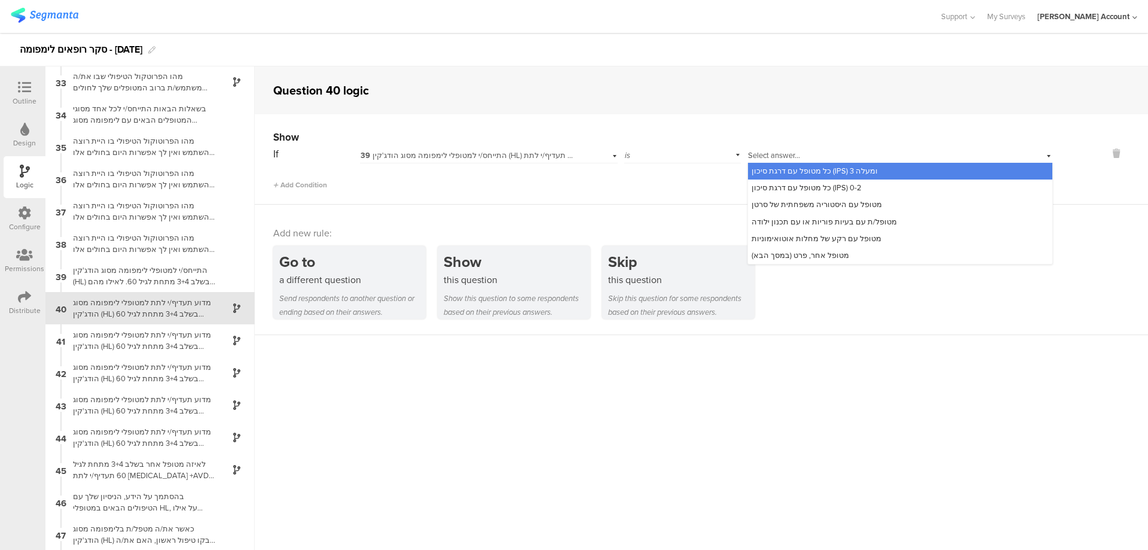
click at [589, 86] on div "Question 40 logic" at bounding box center [702, 90] width 894 height 48
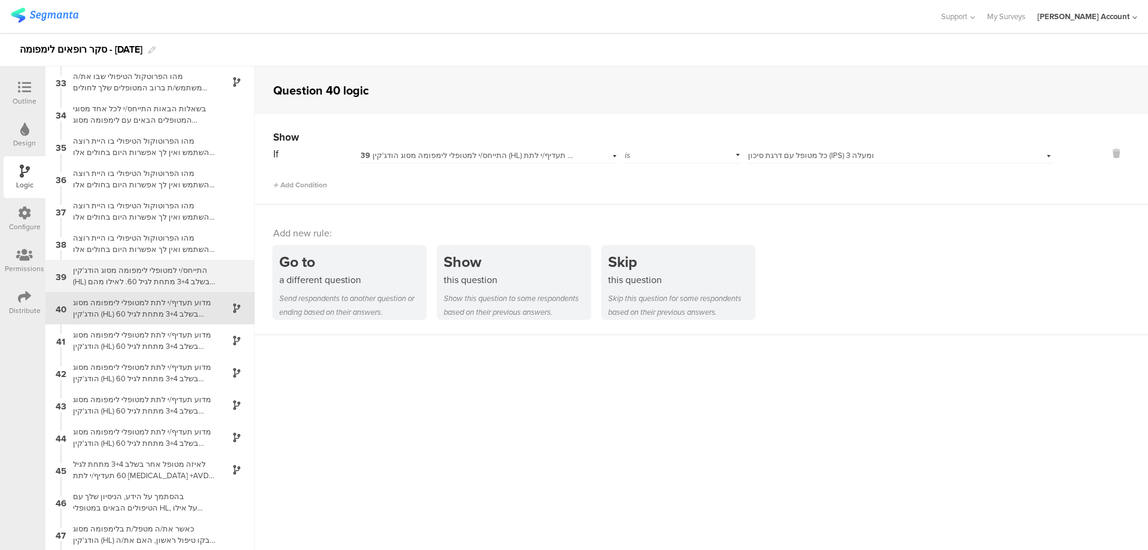
click at [188, 274] on div "התייחס/י למטופלי לימפומה מסוג הודג'קין (HL) בשלב 3+4 מתחת לגיל 60. לאילו מהם תע…" at bounding box center [141, 275] width 150 height 23
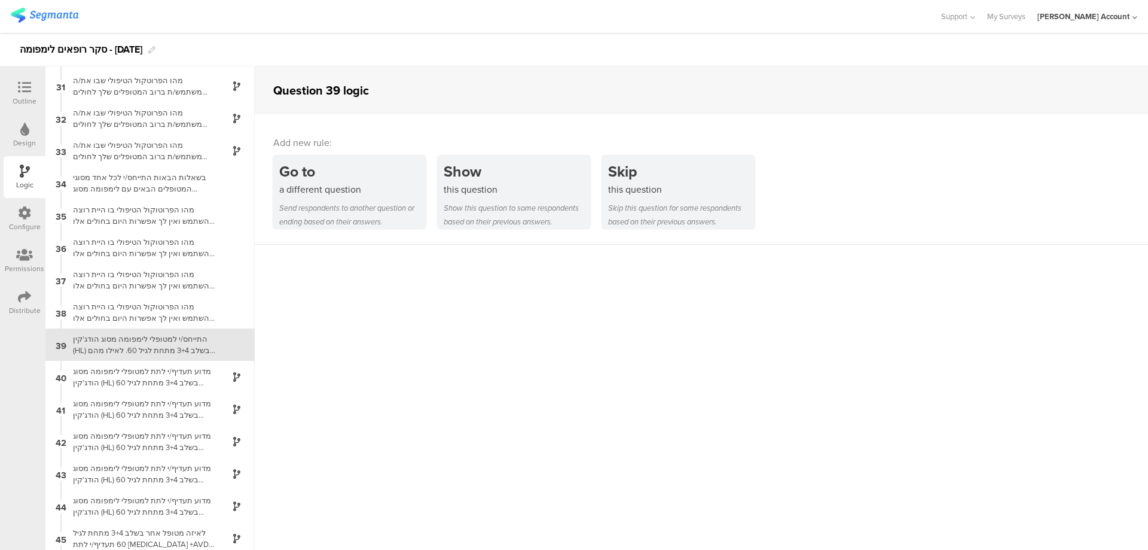
scroll to position [1002, 0]
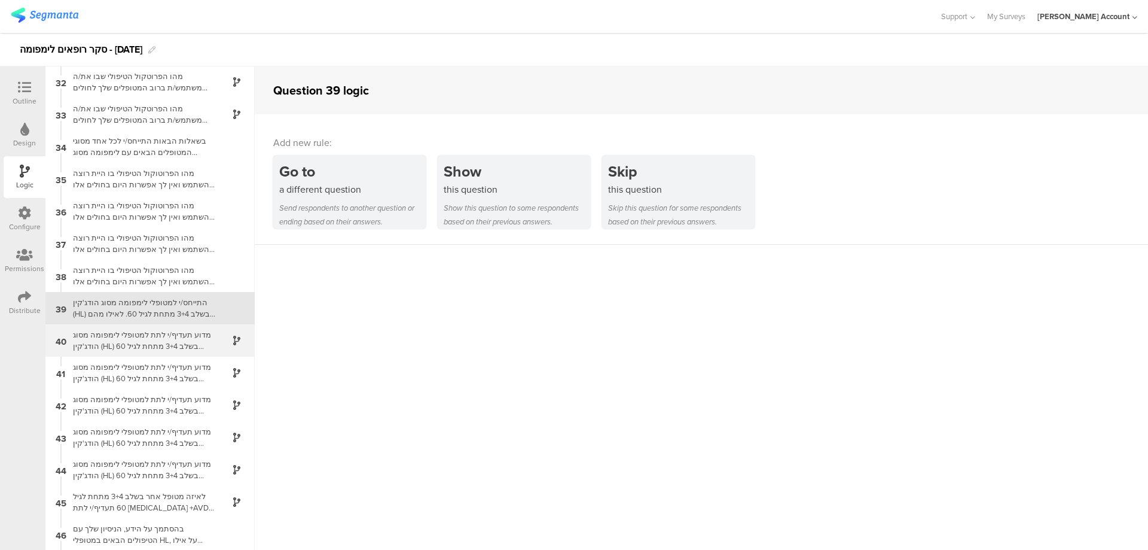
click at [168, 334] on div "מדוע תעדיף/י לתת למטופלי לימפומה מסוג הודג'קין (HL) בשלב 3+4 מתחת לגיל 60 [MEDI…" at bounding box center [141, 340] width 150 height 23
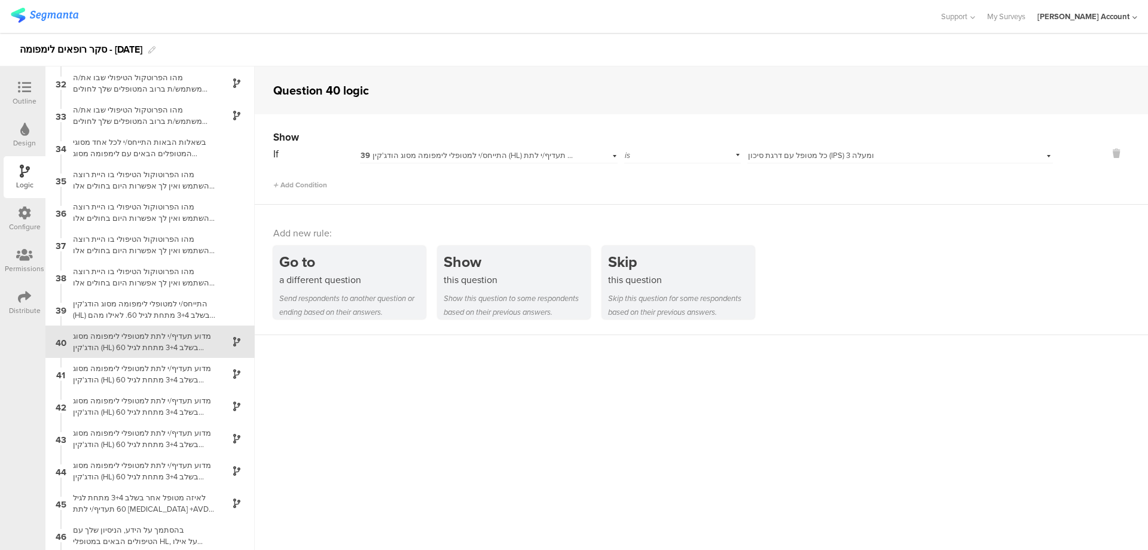
scroll to position [1034, 0]
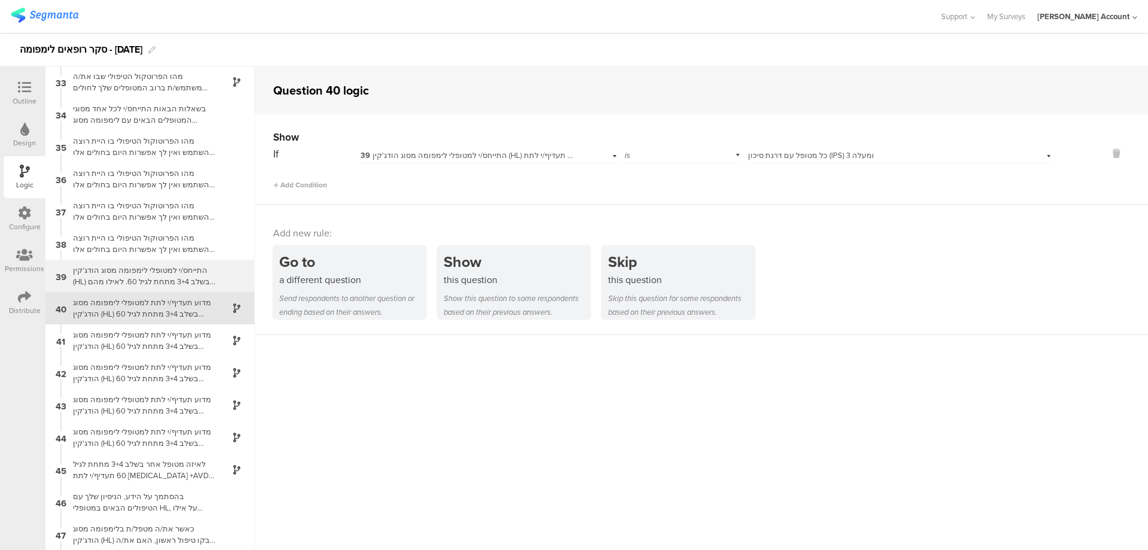
click at [186, 278] on div "התייחס/י למטופלי לימפומה מסוג הודג'קין (HL) בשלב 3+4 מתחת לגיל 60. לאילו מהם תע…" at bounding box center [141, 275] width 150 height 23
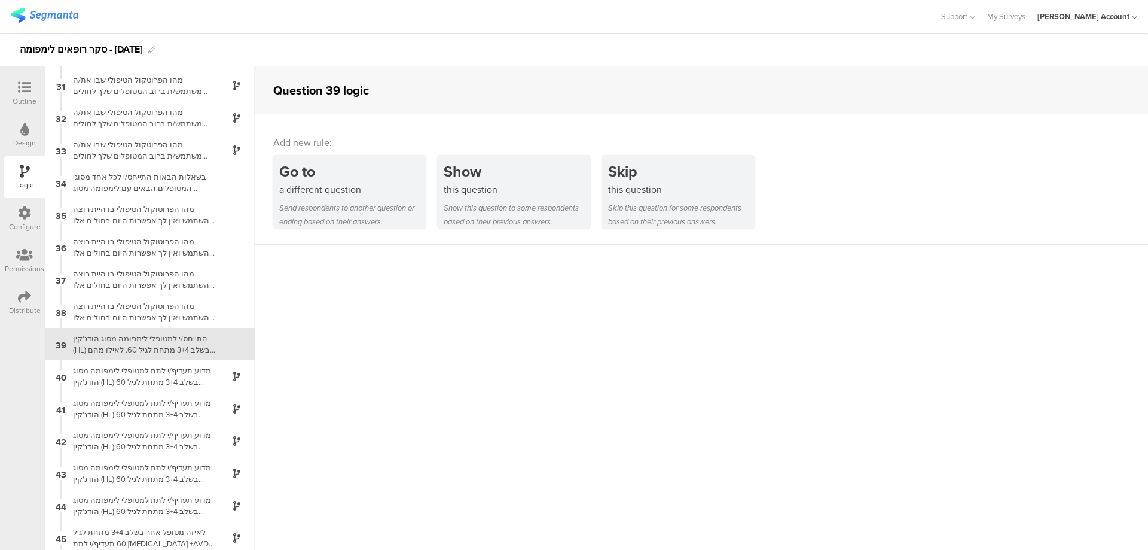
scroll to position [1002, 0]
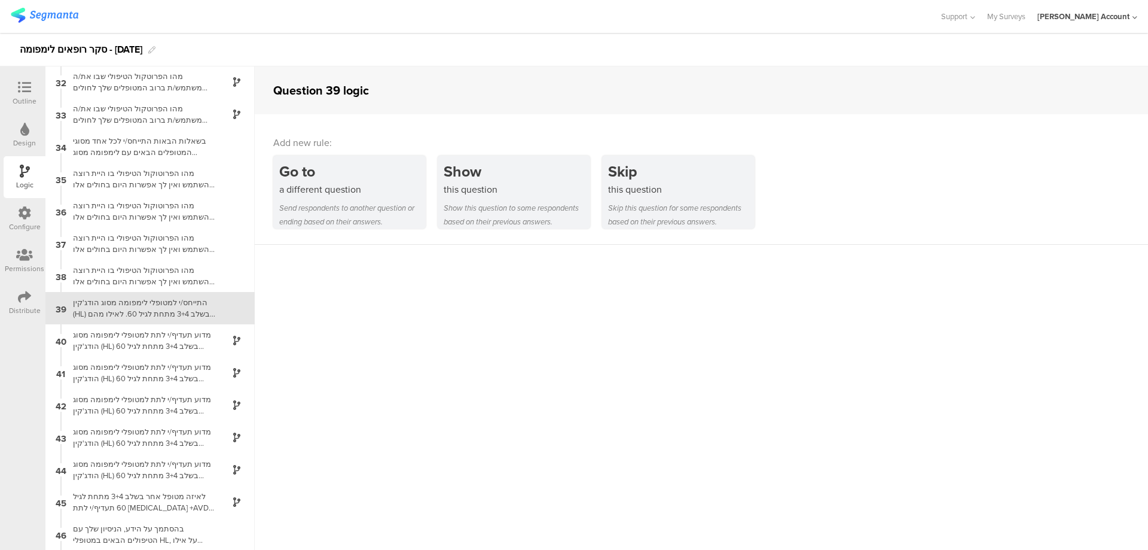
click at [181, 306] on div "התייחס/י למטופלי לימפומה מסוג הודג'קין (HL) בשלב 3+4 מתחת לגיל 60. לאילו מהם תע…" at bounding box center [141, 308] width 150 height 23
click at [174, 330] on div "מדוע תעדיף/י לתת למטופלי לימפומה מסוג הודג'קין (HL) בשלב 3+4 מתחת לגיל 60 [MEDI…" at bounding box center [141, 340] width 150 height 23
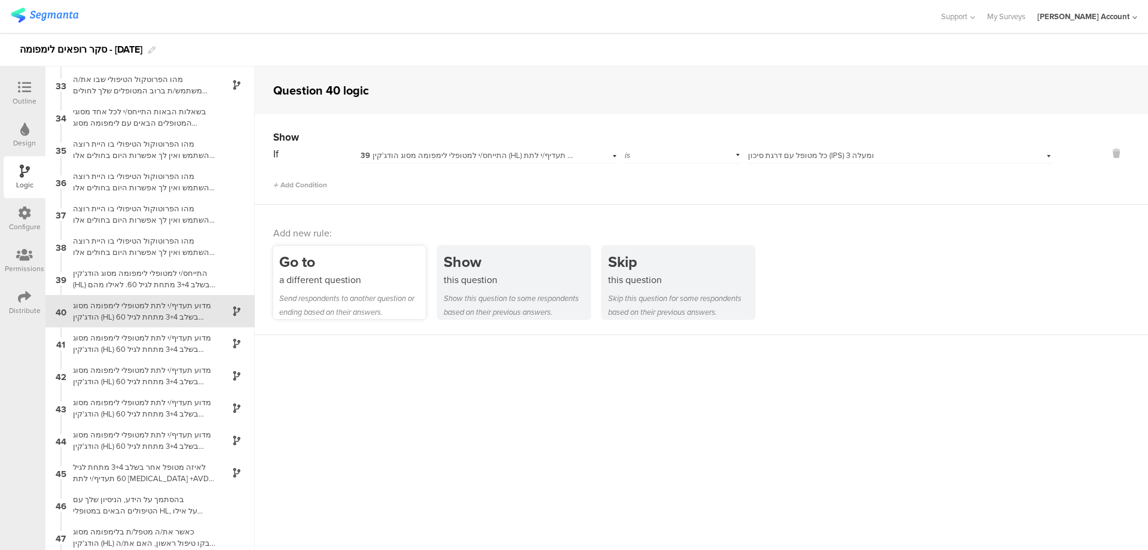
scroll to position [1034, 0]
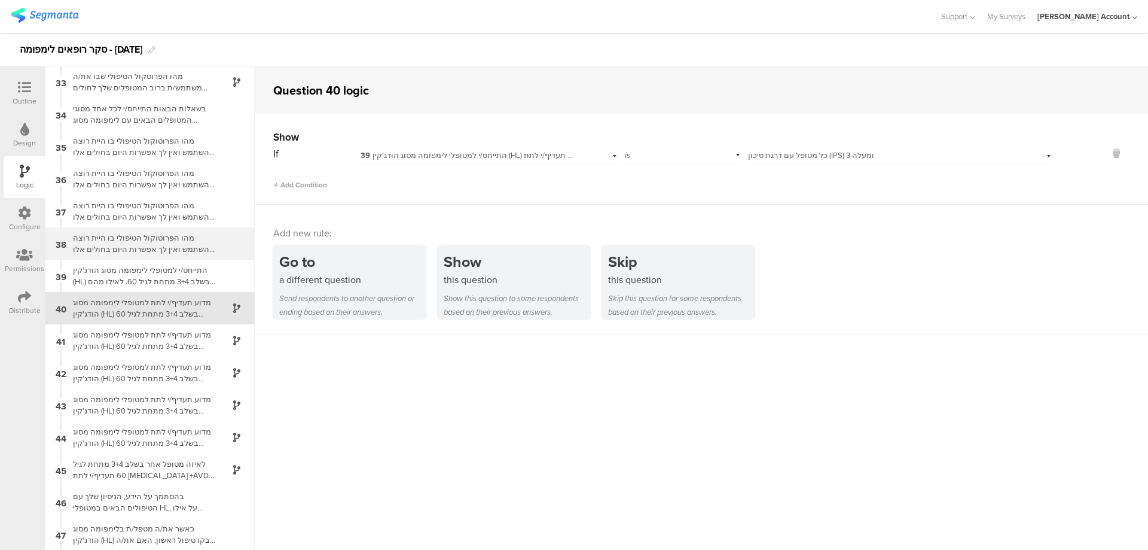
click at [183, 241] on div "מהו הפרוטוקול הטיפולי בו היית רוצה להשתמש ואין לך אפשרות היום בחולים אלו קו ראש…" at bounding box center [141, 243] width 150 height 23
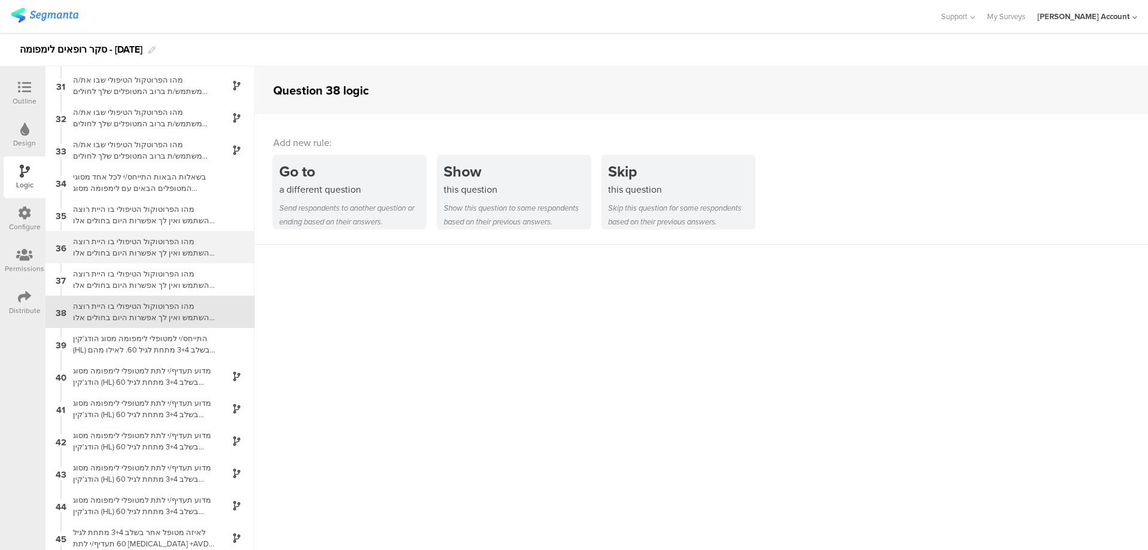
scroll to position [969, 0]
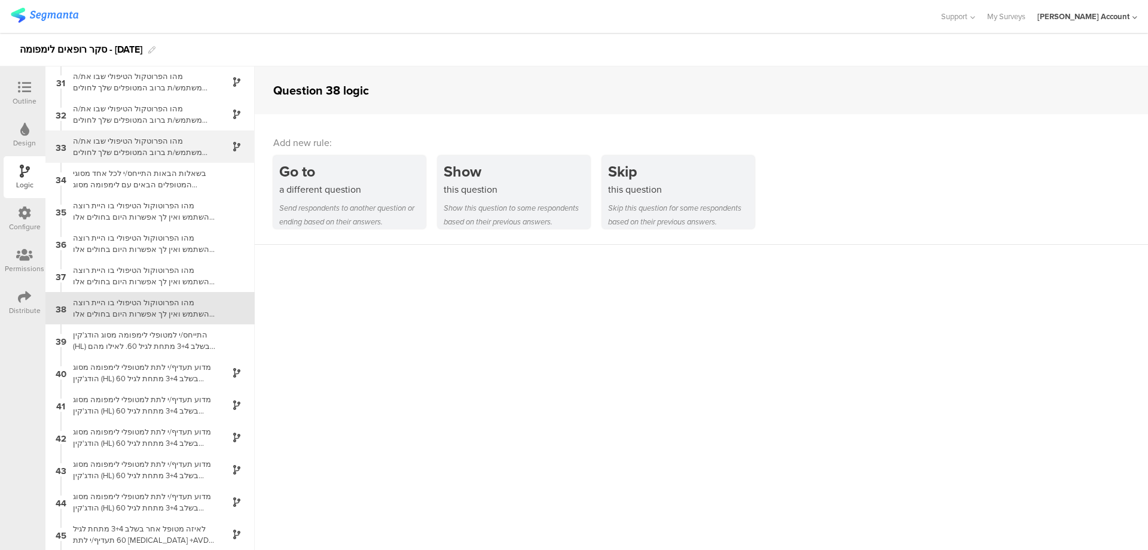
click at [188, 153] on div "מהו הפרוטקול הטיפולי שבו את/ה משתמש/ת ברוב המטופלים שלך לחולים מסוג זה קו ראשון…" at bounding box center [141, 146] width 150 height 23
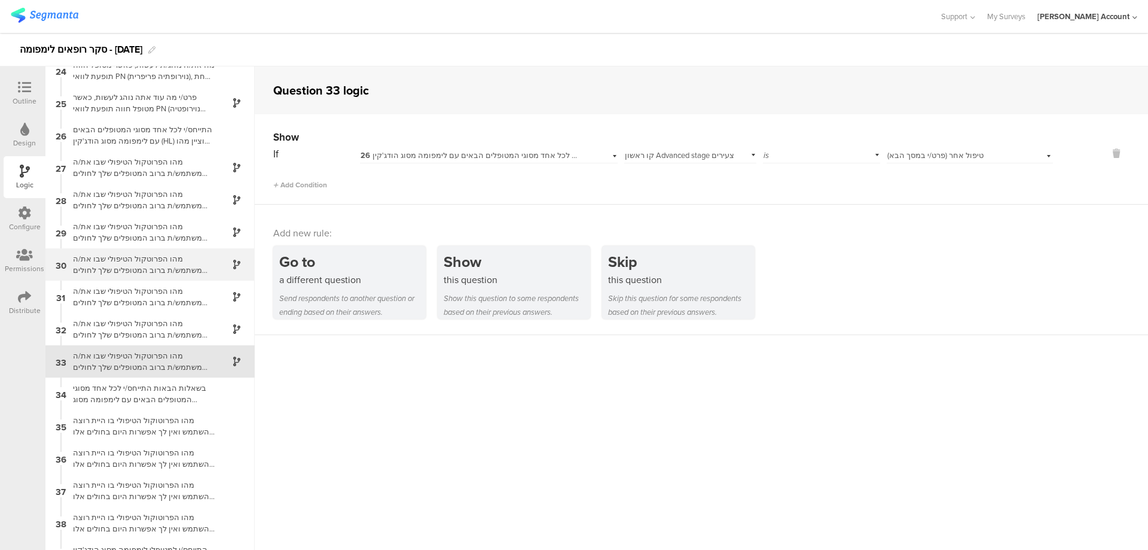
scroll to position [728, 0]
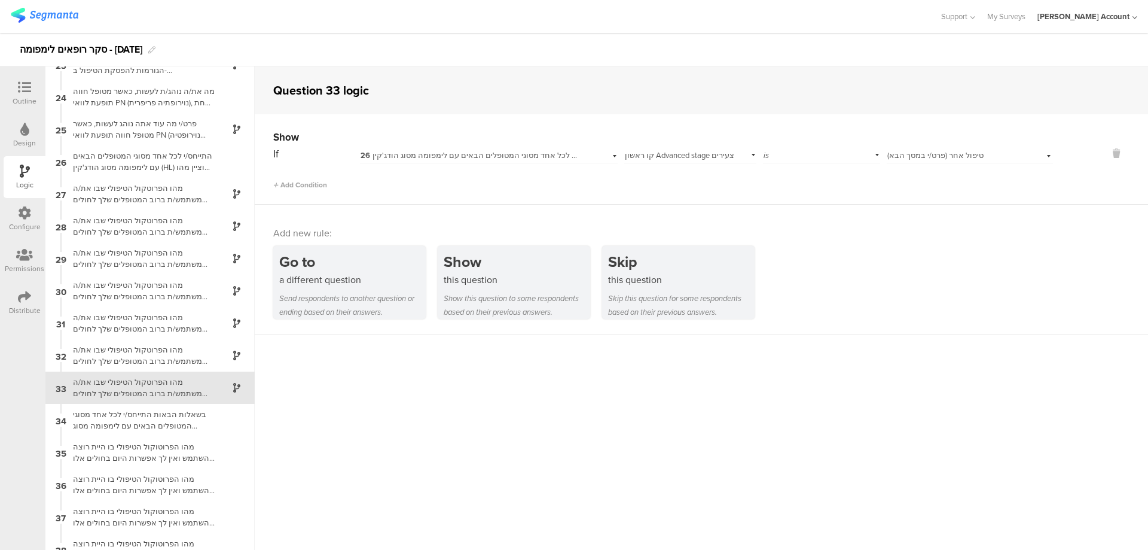
click at [25, 94] on div at bounding box center [25, 88] width 24 height 15
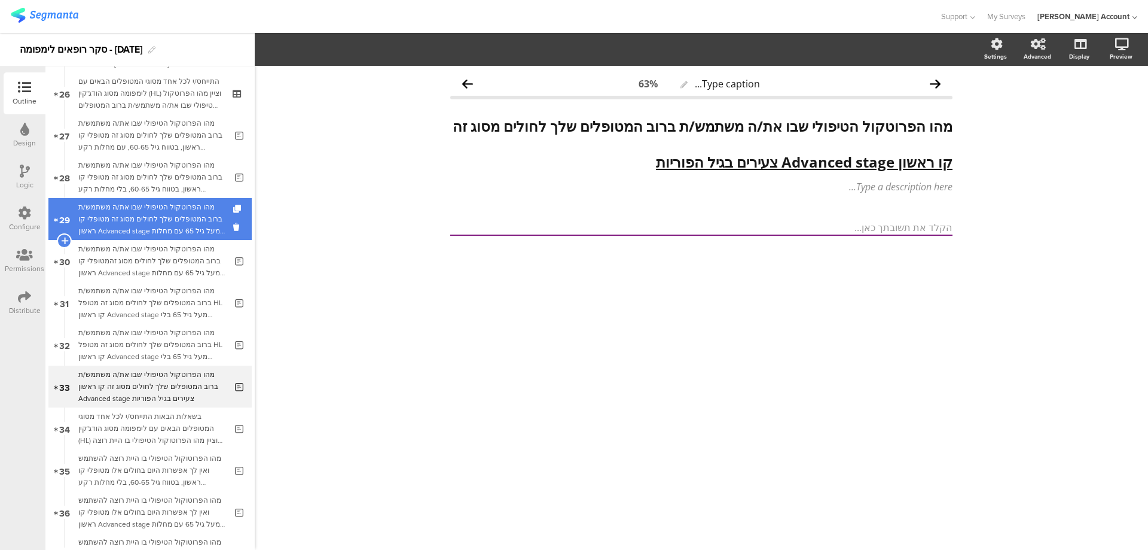
scroll to position [1087, 0]
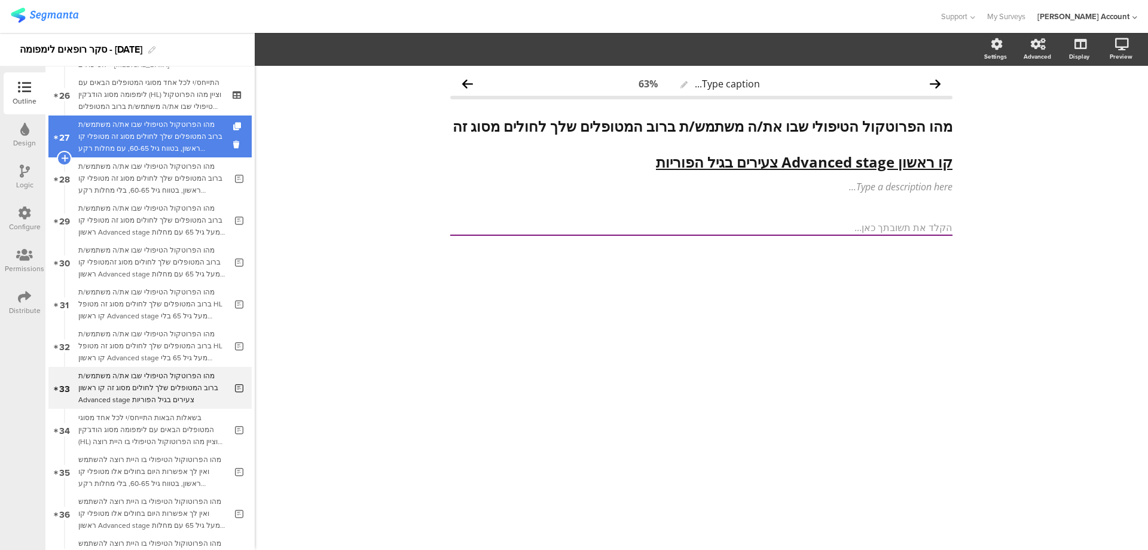
click at [157, 129] on div "מהו הפרוטקול הטיפולי שבו את/ה משתמש/ת ברוב המטופלים שלך לחולים מסוג זה מטופלי ק…" at bounding box center [152, 136] width 148 height 36
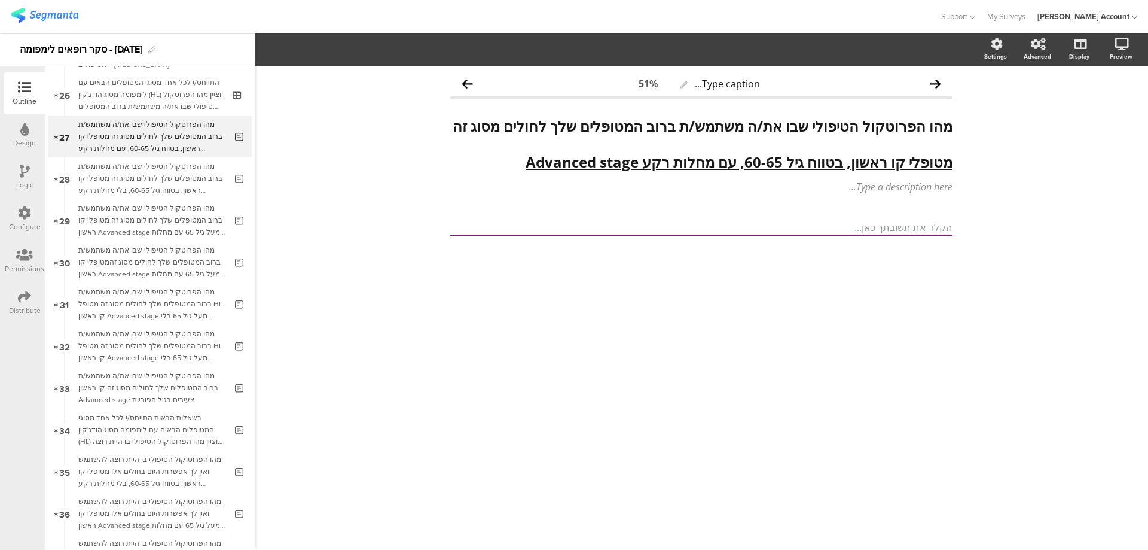
click at [15, 172] on div "Logic" at bounding box center [25, 177] width 42 height 42
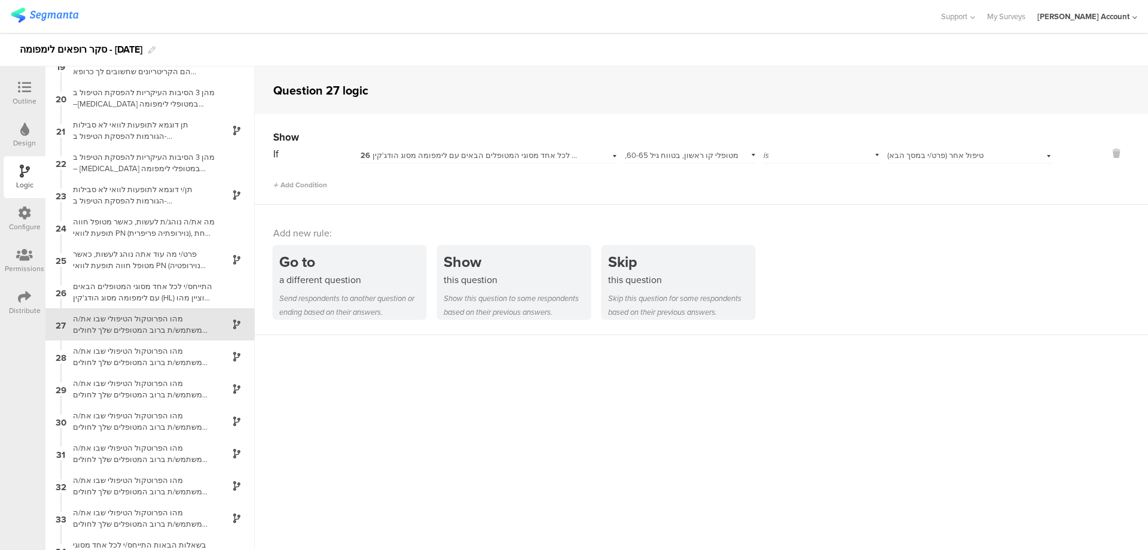
scroll to position [614, 0]
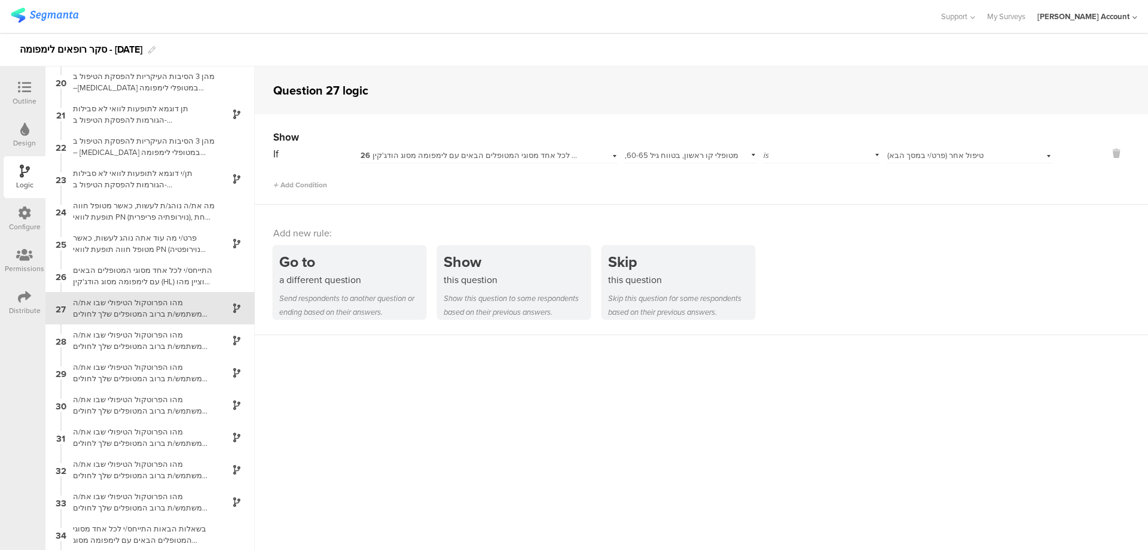
click at [519, 156] on span "26 התייחס/י לכל אחד מסוגי המטופלים הבאים עם לימפומה מסוג הודג'קין (HL) וציין מה…" at bounding box center [632, 155] width 542 height 11
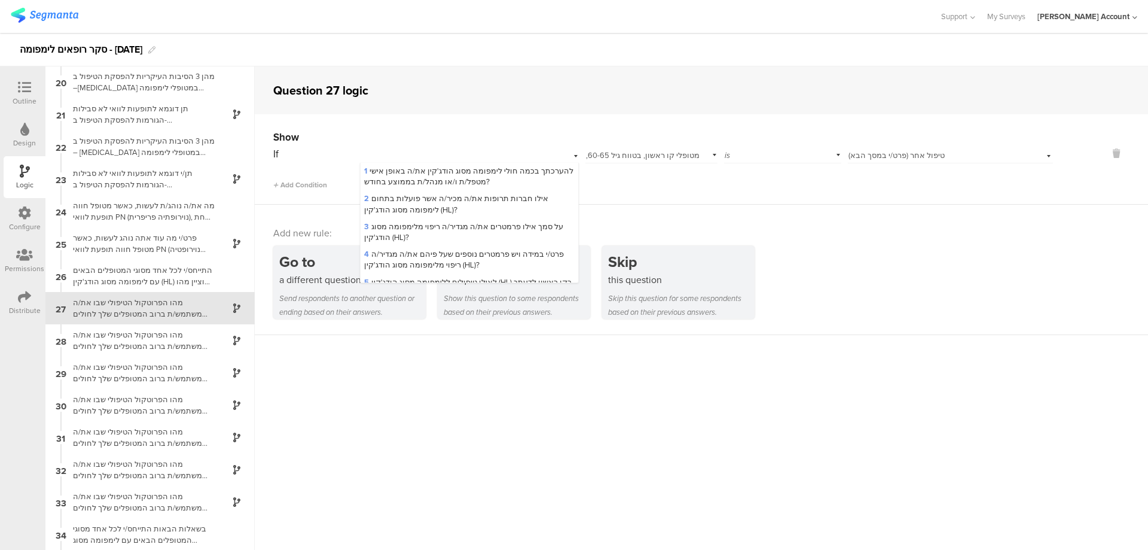
click at [519, 156] on div "26 התייחס/י לכל אחד מסוגי המטופלים הבאים עם לימפומה מסוג הודג'קין (HL) וציין מה…" at bounding box center [469, 154] width 218 height 19
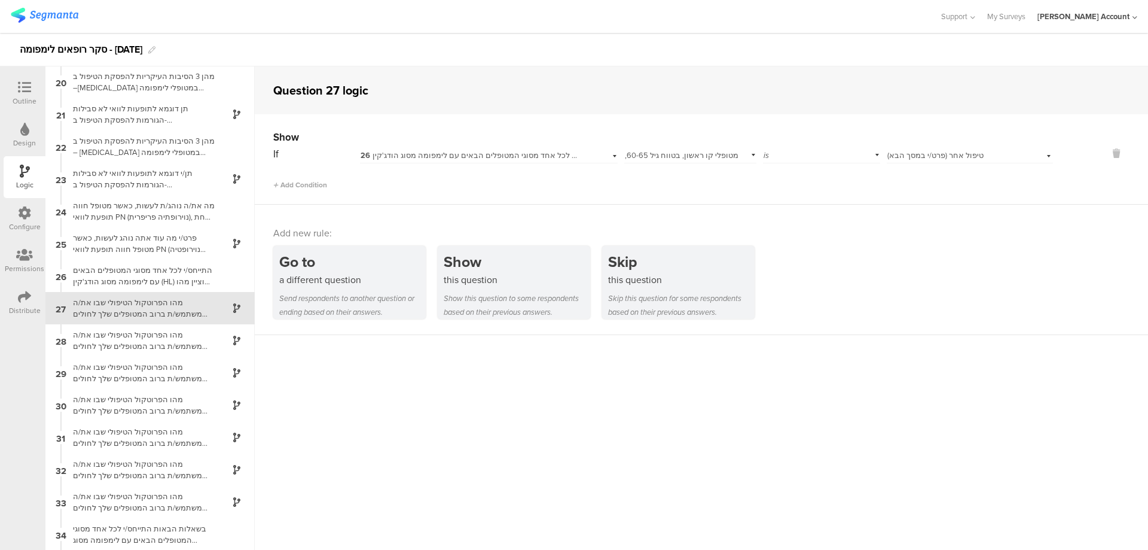
click at [657, 156] on span "מטופלי קו ראשון, בטווח גיל 60-65, עם מחלות רקע Advanced stage" at bounding box center [682, 161] width 114 height 22
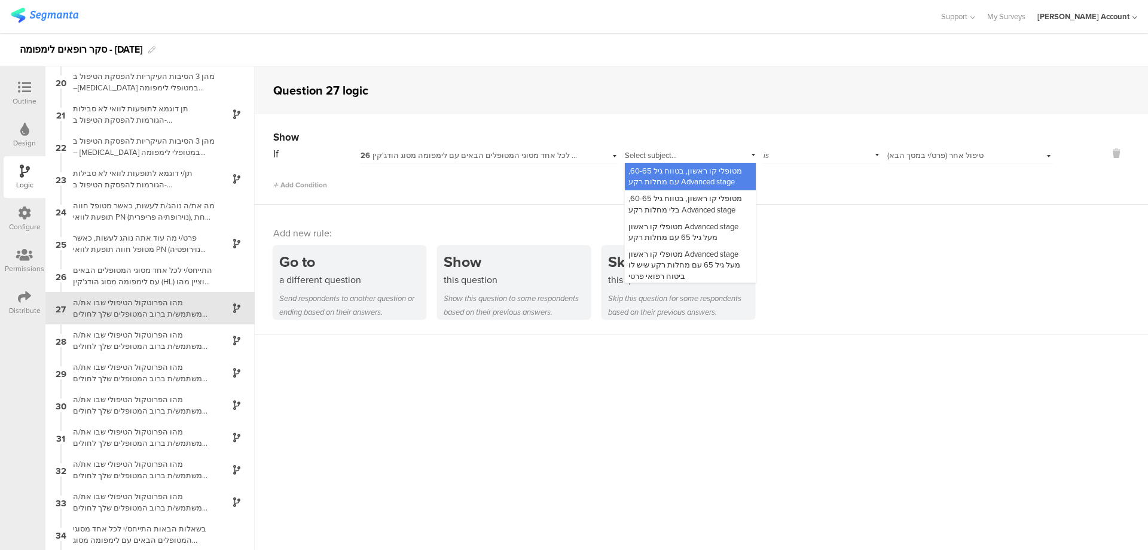
click at [680, 175] on span "מטופלי קו ראשון, בטווח גיל 60-65, עם מחלות רקע Advanced stage" at bounding box center [686, 176] width 114 height 22
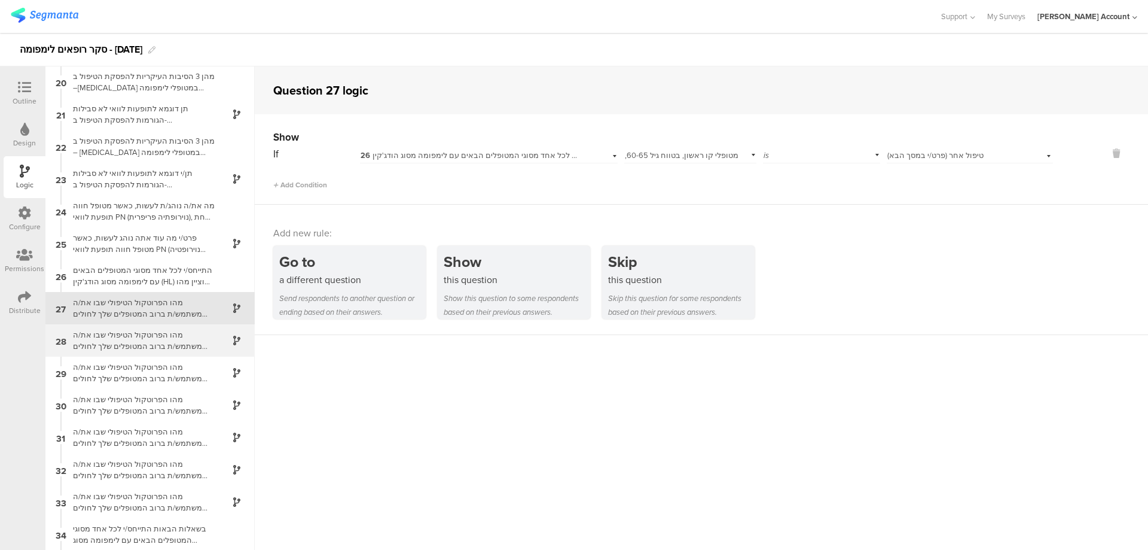
click at [164, 340] on div "מהו הפרוטקול הטיפולי שבו את/ה משתמש/ת ברוב המטופלים שלך לחולים מסוג זה מטופלי ק…" at bounding box center [141, 340] width 150 height 23
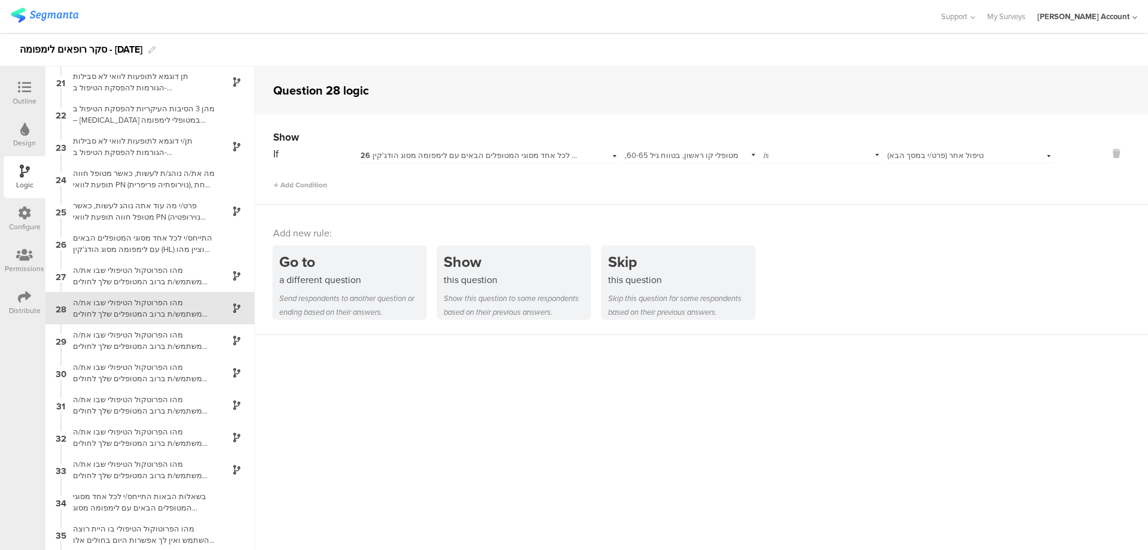
click at [687, 151] on span "מטופלי קו ראשון, בטווח גיל 60-65, בלי מחלות רקע Advanced stage" at bounding box center [682, 161] width 114 height 22
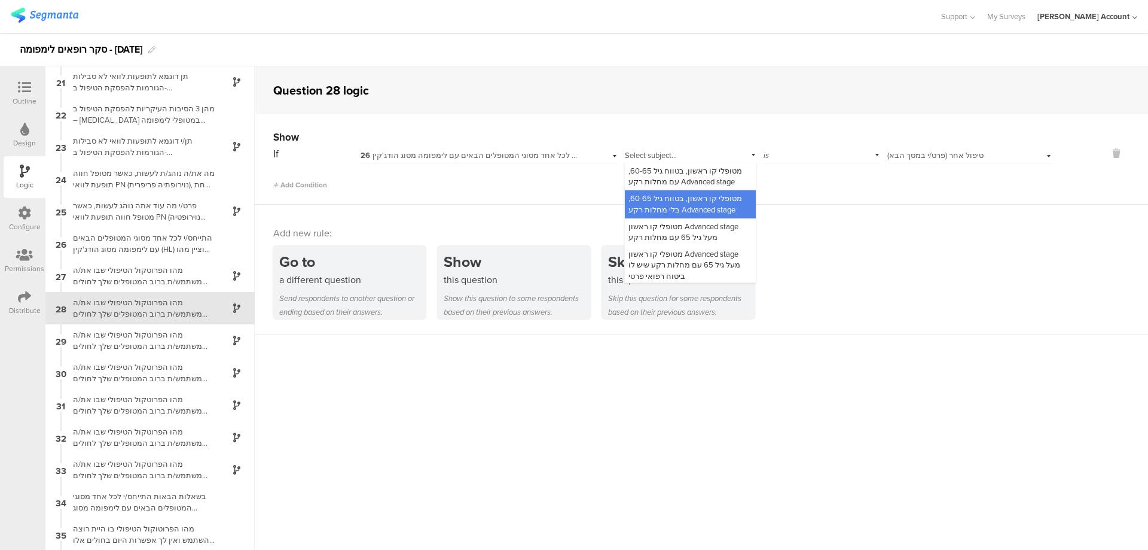
click at [691, 205] on span "מטופלי קו ראשון, בטווח גיל 60-65, בלי מחלות רקע Advanced stage" at bounding box center [686, 204] width 114 height 22
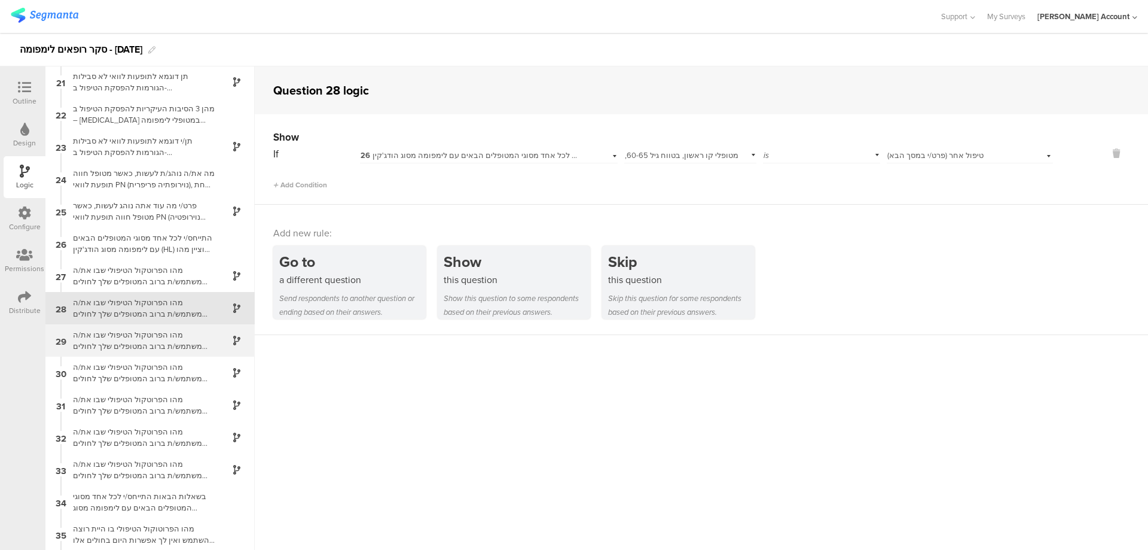
click at [151, 336] on div "מהו הפרוטקול הטיפולי שבו את/ה משתמש/ת ברוב המטופלים שלך לחולים מסוג זה מטופלי ק…" at bounding box center [141, 340] width 150 height 23
click at [176, 336] on div "מהו הפרוטקול הטיפולי שבו את/ה משתמש/ת ברוב המטופלים שלך לחולים מסוג זהמטופלי קו…" at bounding box center [141, 340] width 150 height 23
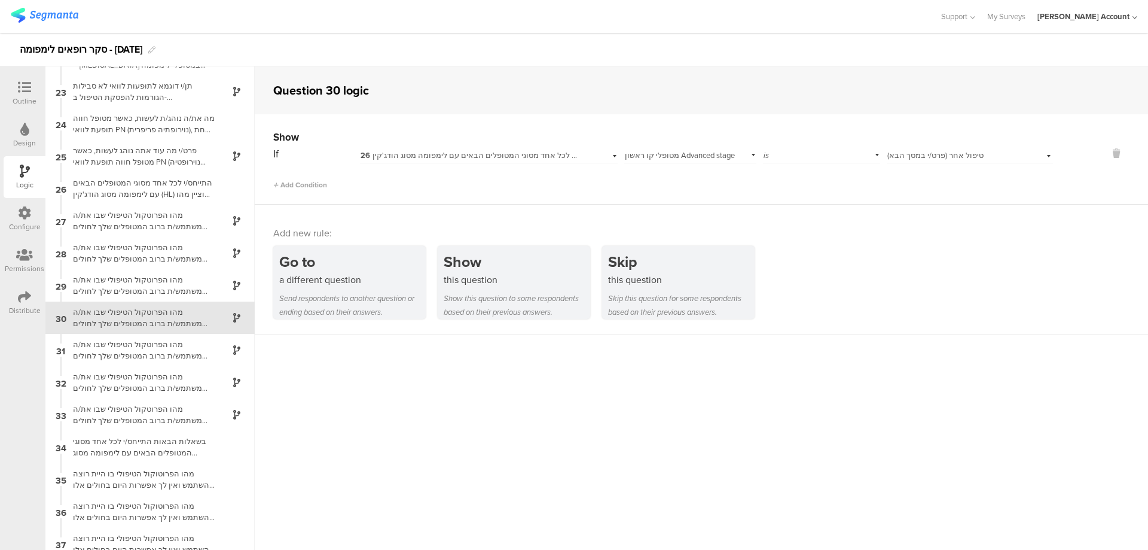
scroll to position [711, 0]
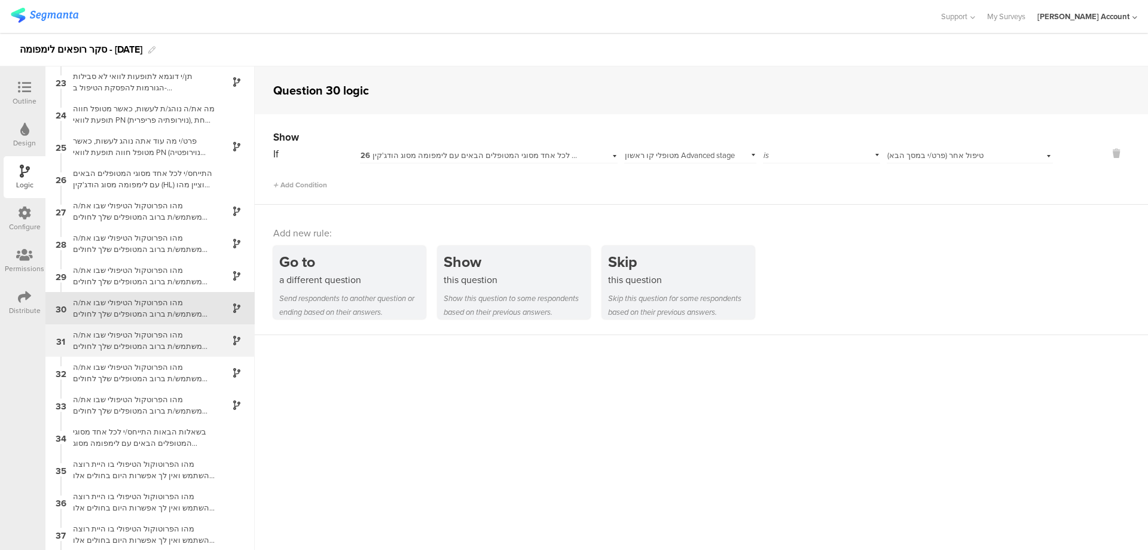
click at [182, 338] on div "מהו הפרוטקול הטיפולי שבו את/ה משתמש/ת ברוב המטופלים שלך לחולים מסוג זה מטופל HL…" at bounding box center [141, 340] width 150 height 23
click at [189, 341] on div "מהו הפרוטקול הטיפולי שבו את/ה משתמש/ת ברוב המטופלים שלך לחולים מסוג זה מטופל HL…" at bounding box center [141, 340] width 150 height 23
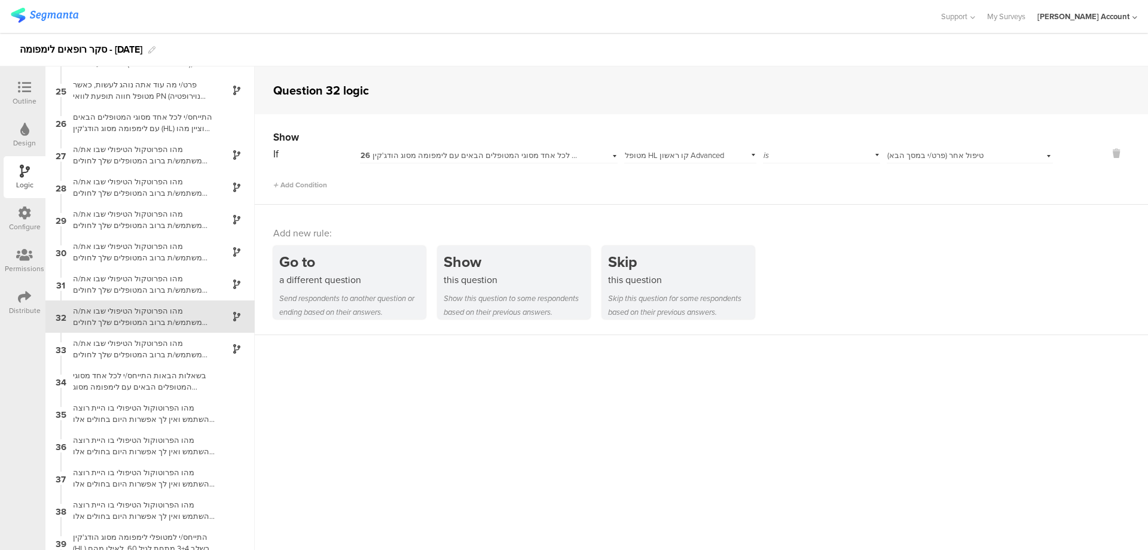
scroll to position [776, 0]
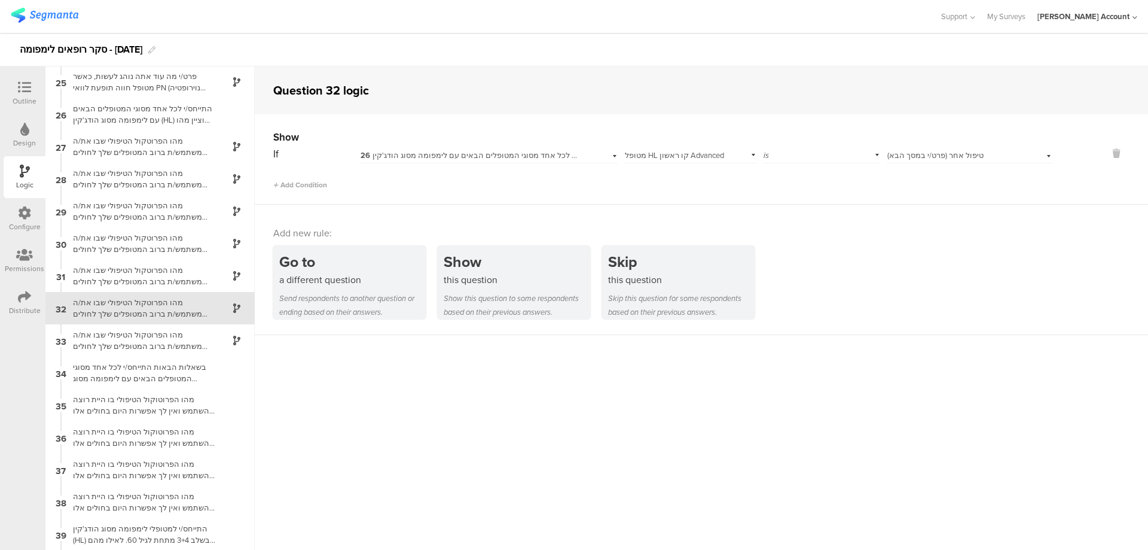
click at [660, 154] on span "מטופל HL קו ראשון Advanced stage מעל גיל 65 בלי מחלות רקע שיש לו ביטוח רפואי פר…" at bounding box center [680, 166] width 110 height 33
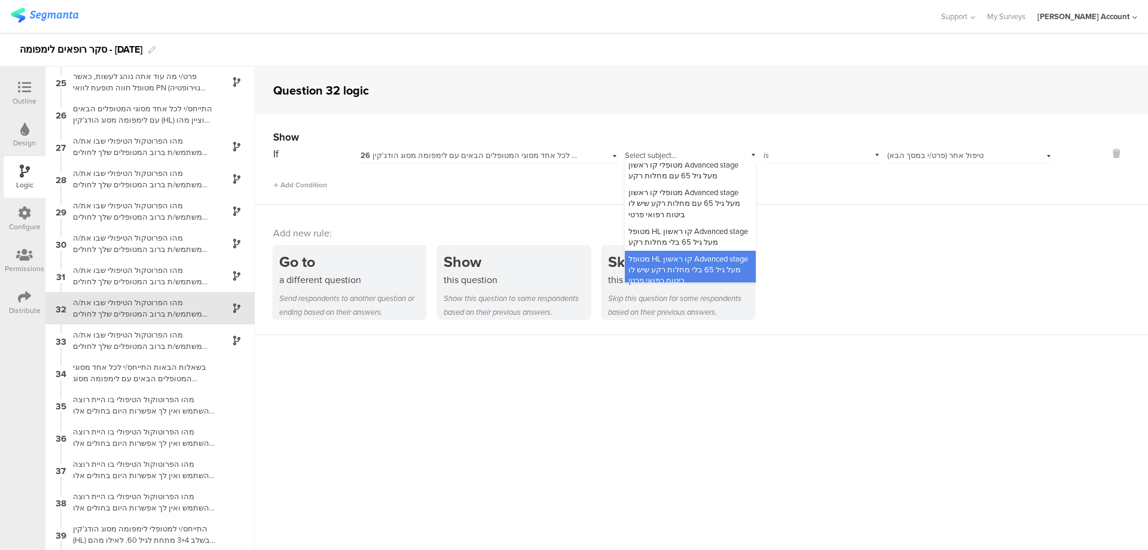
scroll to position [72, 0]
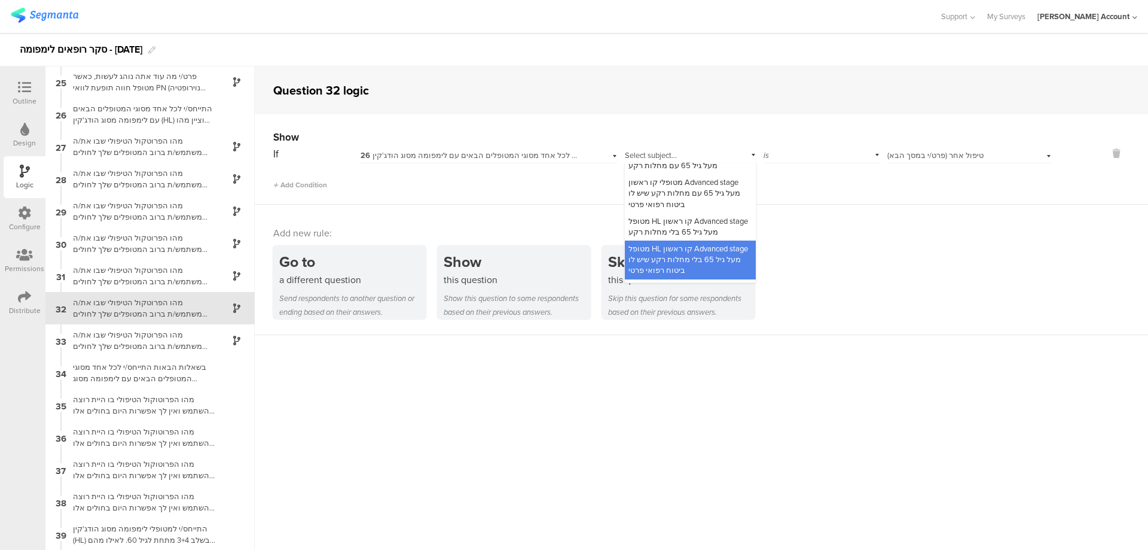
click at [834, 117] on div "Show If 26 התייחס/י לכל אחד מסוגי המטופלים הבאים עם לימפומה מסוג הודג'קין (HL) …" at bounding box center [702, 159] width 894 height 90
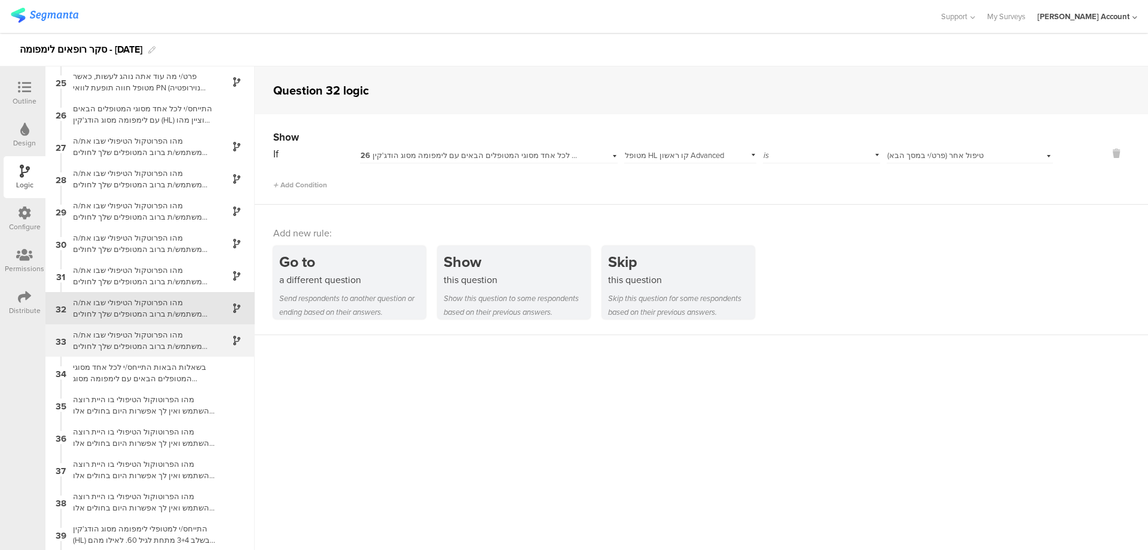
click at [180, 333] on div "מהו הפרוטקול הטיפולי שבו את/ה משתמש/ת ברוב המטופלים שלך לחולים מסוג זה קו ראשון…" at bounding box center [141, 340] width 150 height 23
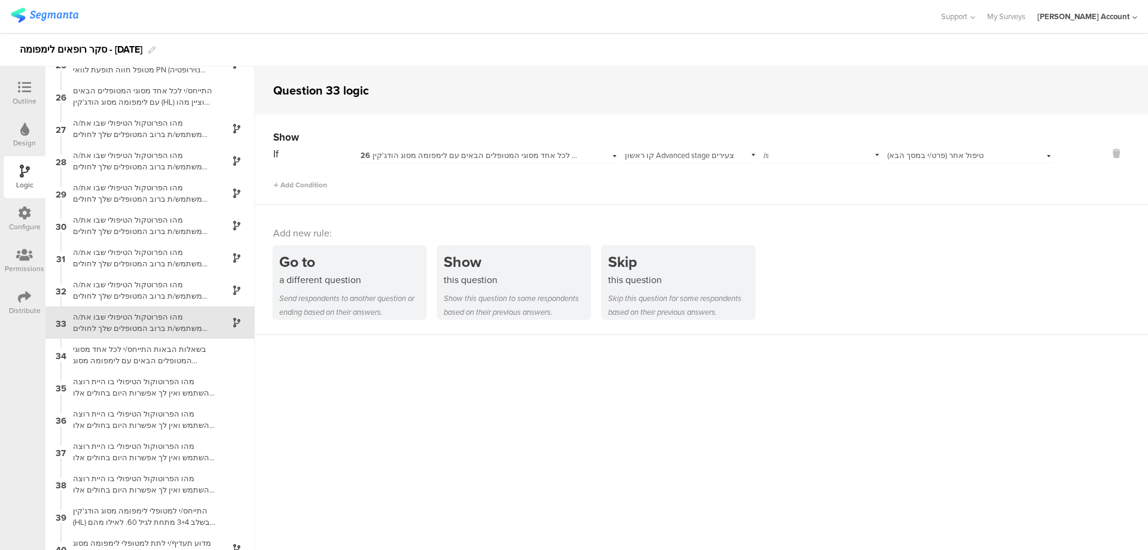
scroll to position [808, 0]
